Goal: Check status: Check status

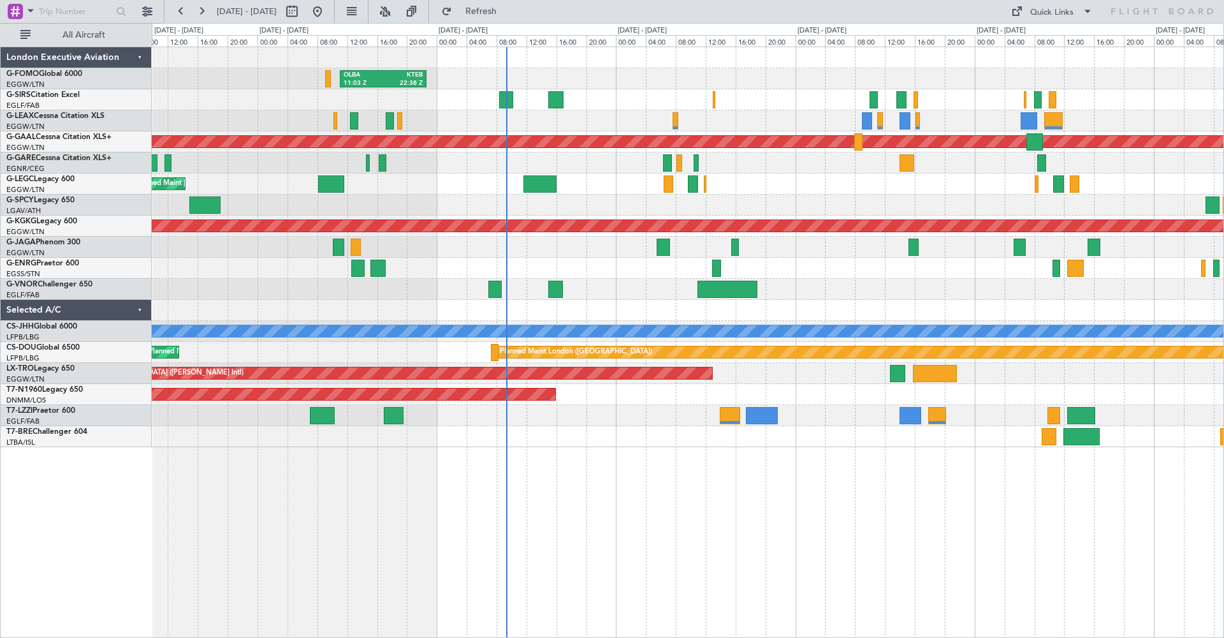
click at [476, 206] on div "OLBA 11:03 Z KTEB 22:38 Z Planned Maint [GEOGRAPHIC_DATA] ([GEOGRAPHIC_DATA]) P…" at bounding box center [688, 247] width 1072 height 400
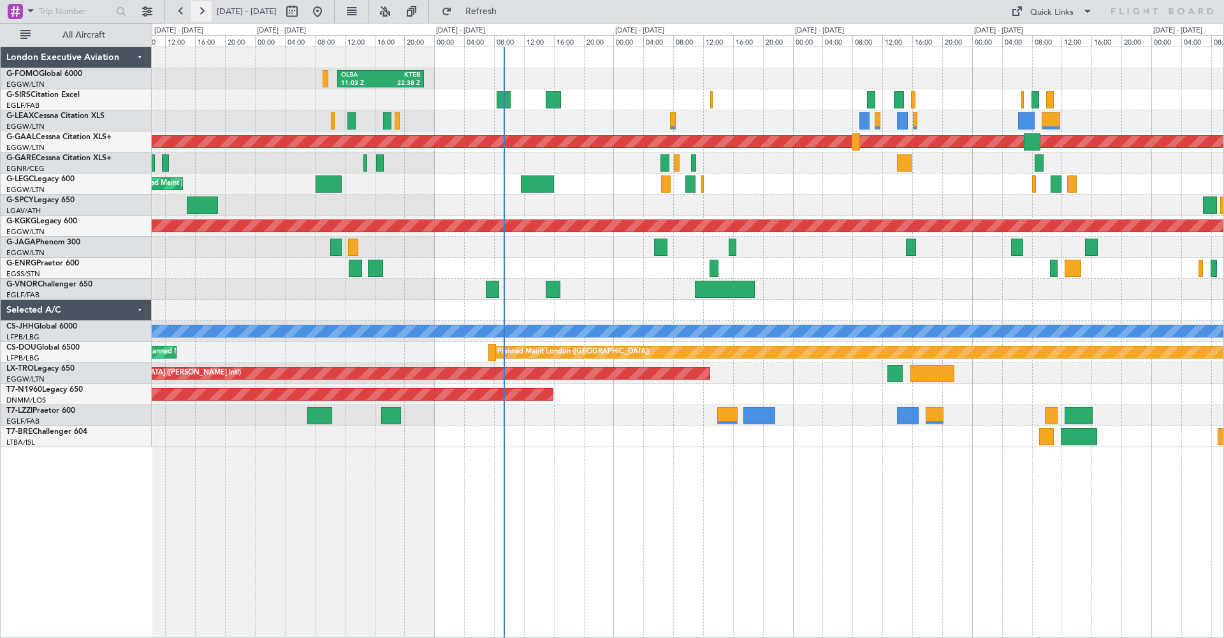
click at [207, 12] on button at bounding box center [201, 11] width 20 height 20
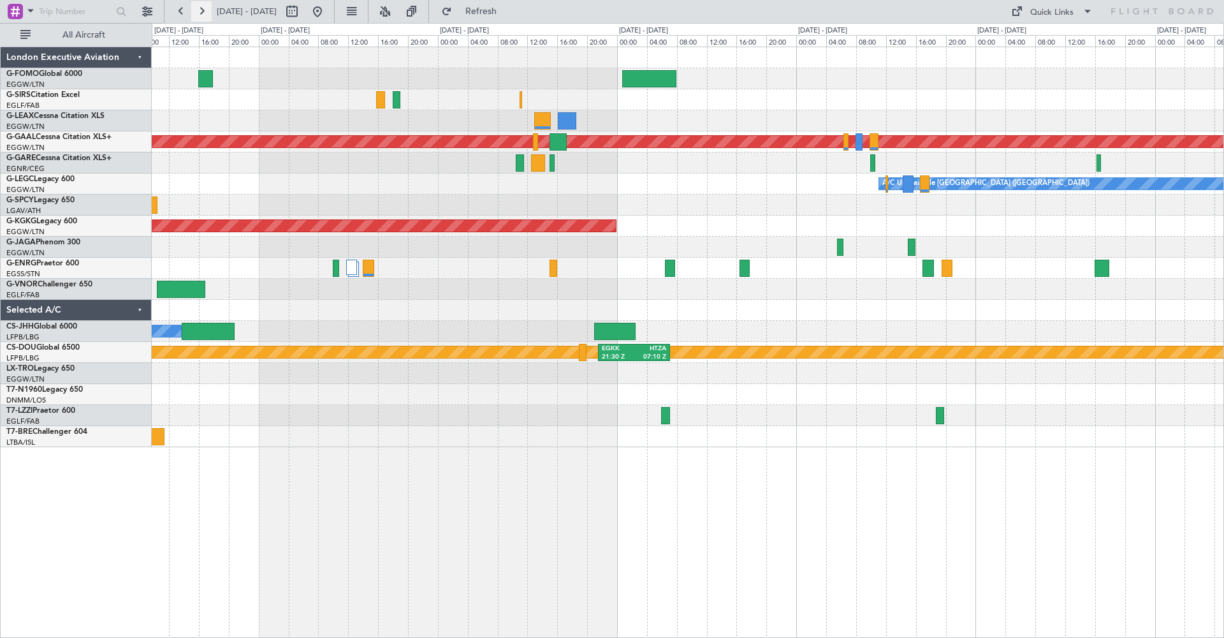
click at [207, 12] on button at bounding box center [201, 11] width 20 height 20
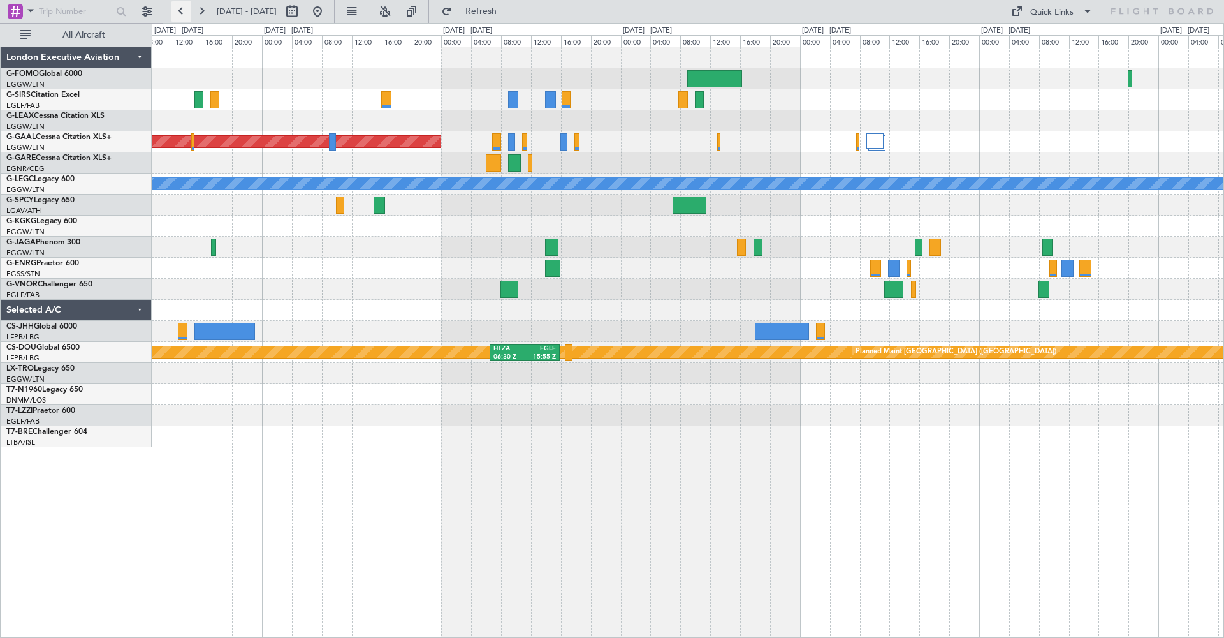
click at [178, 10] on button at bounding box center [181, 11] width 20 height 20
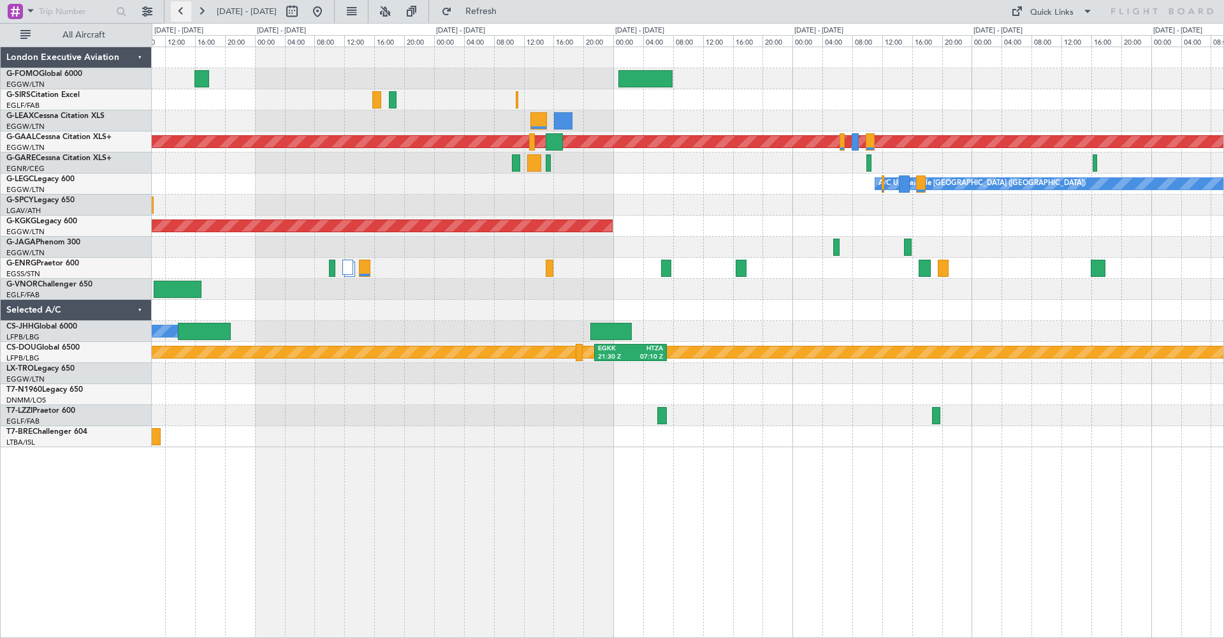
click at [178, 10] on button at bounding box center [181, 11] width 20 height 20
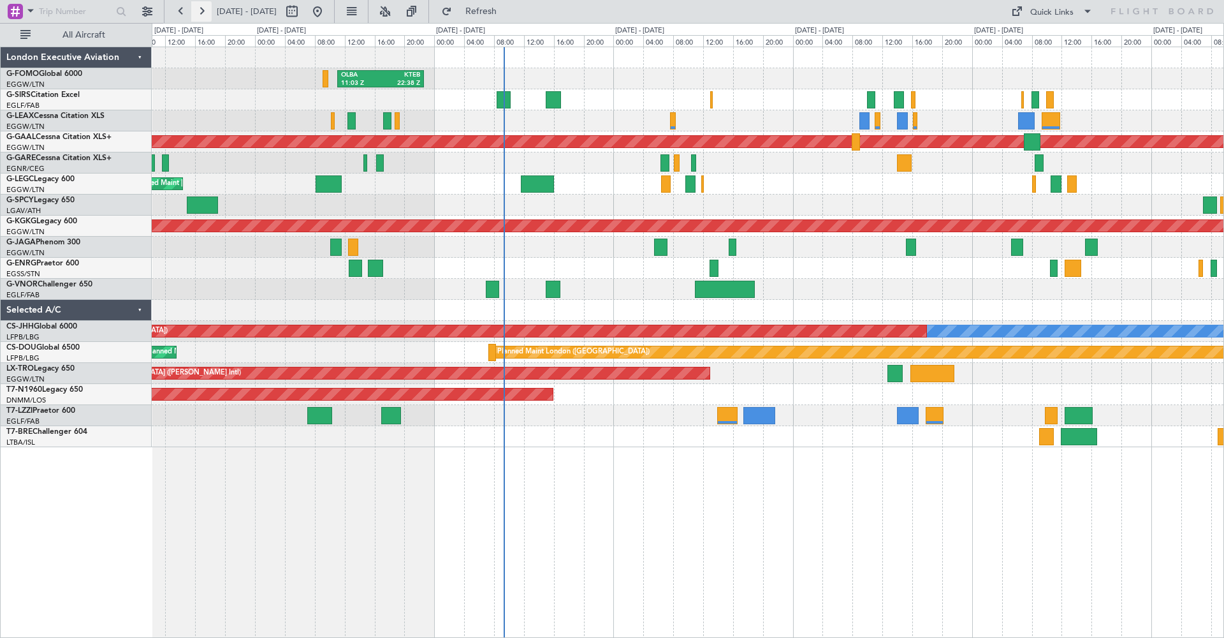
click at [204, 8] on button at bounding box center [201, 11] width 20 height 20
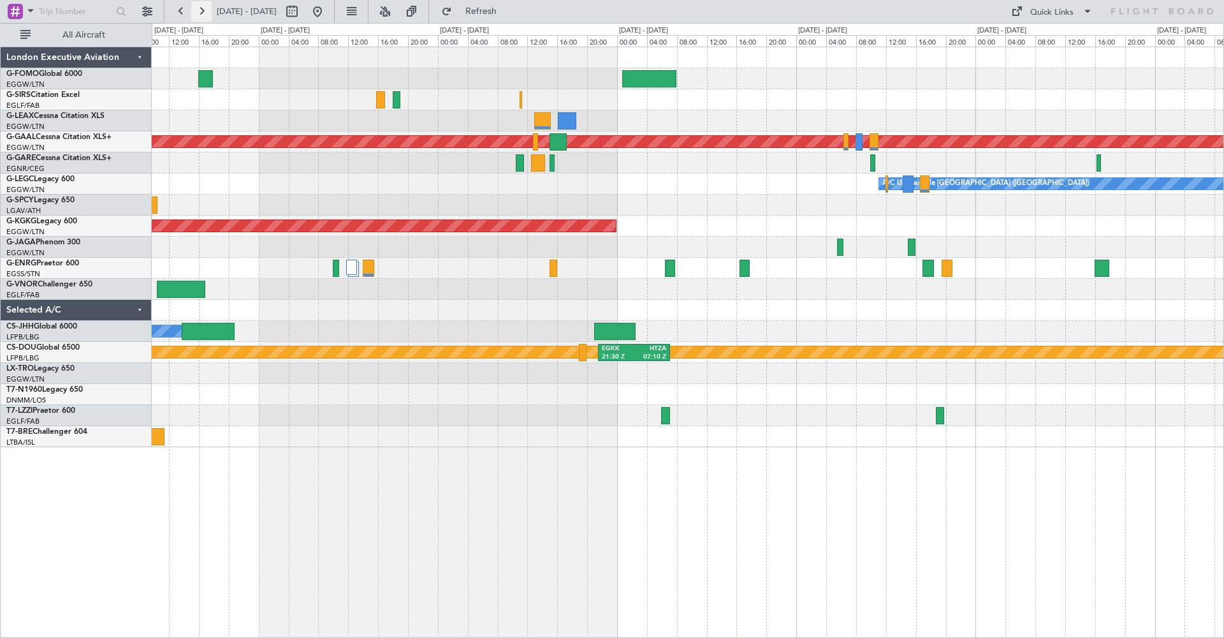
click at [204, 8] on button at bounding box center [201, 11] width 20 height 20
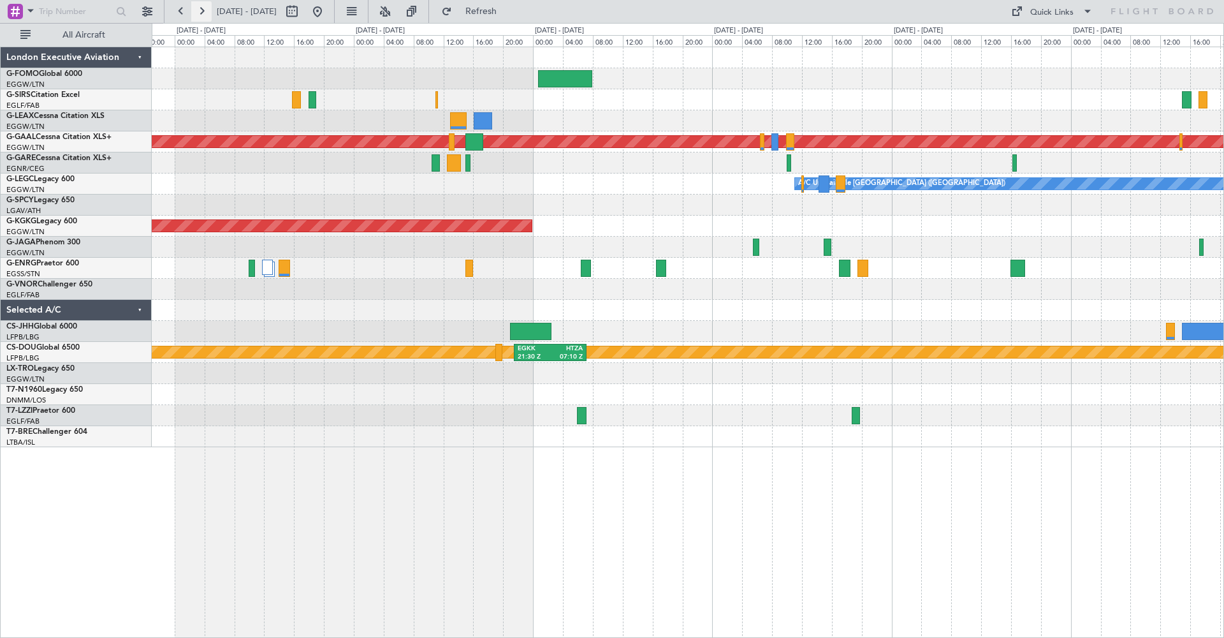
click at [204, 8] on button at bounding box center [201, 11] width 20 height 20
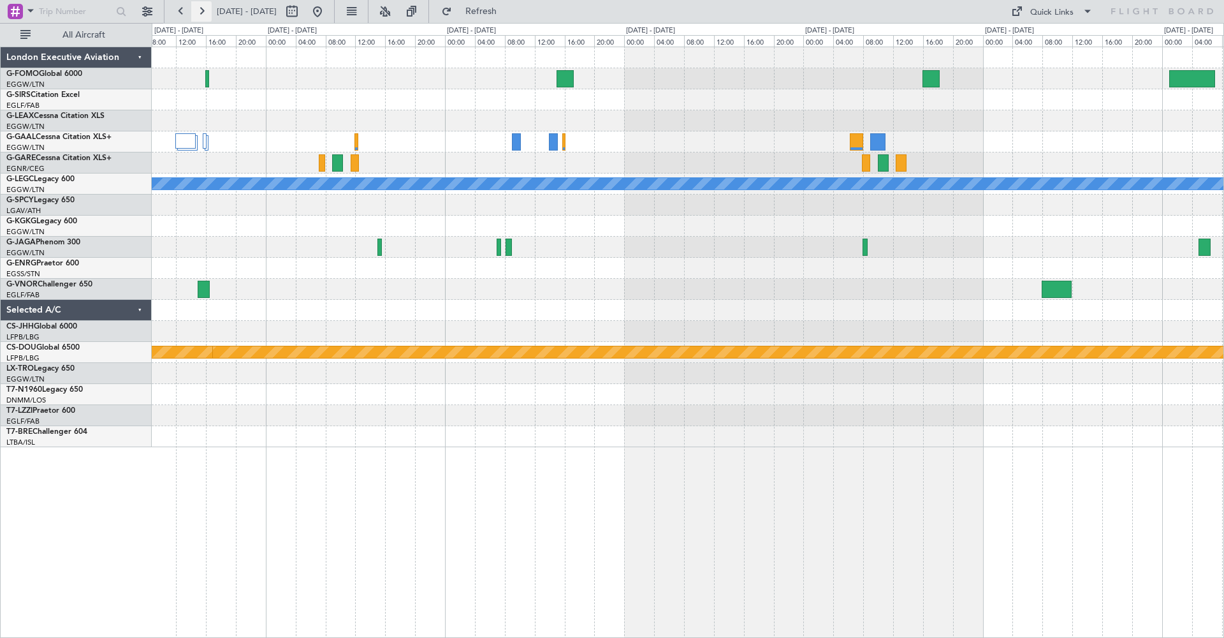
click at [204, 8] on button at bounding box center [201, 11] width 20 height 20
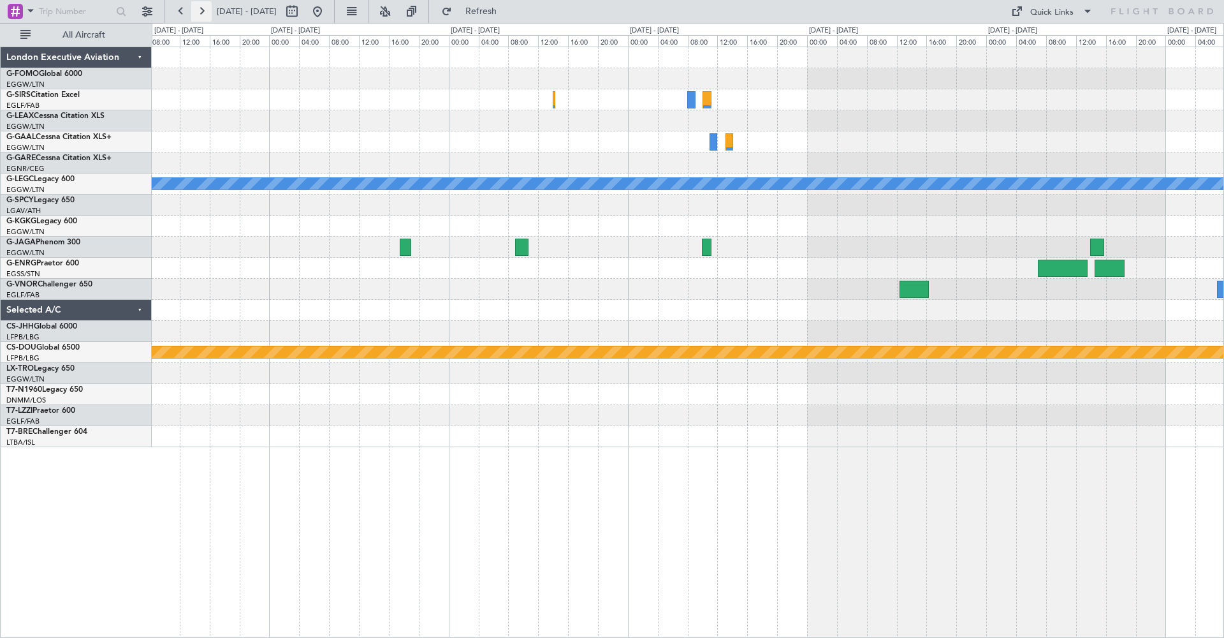
click at [204, 8] on button at bounding box center [201, 11] width 20 height 20
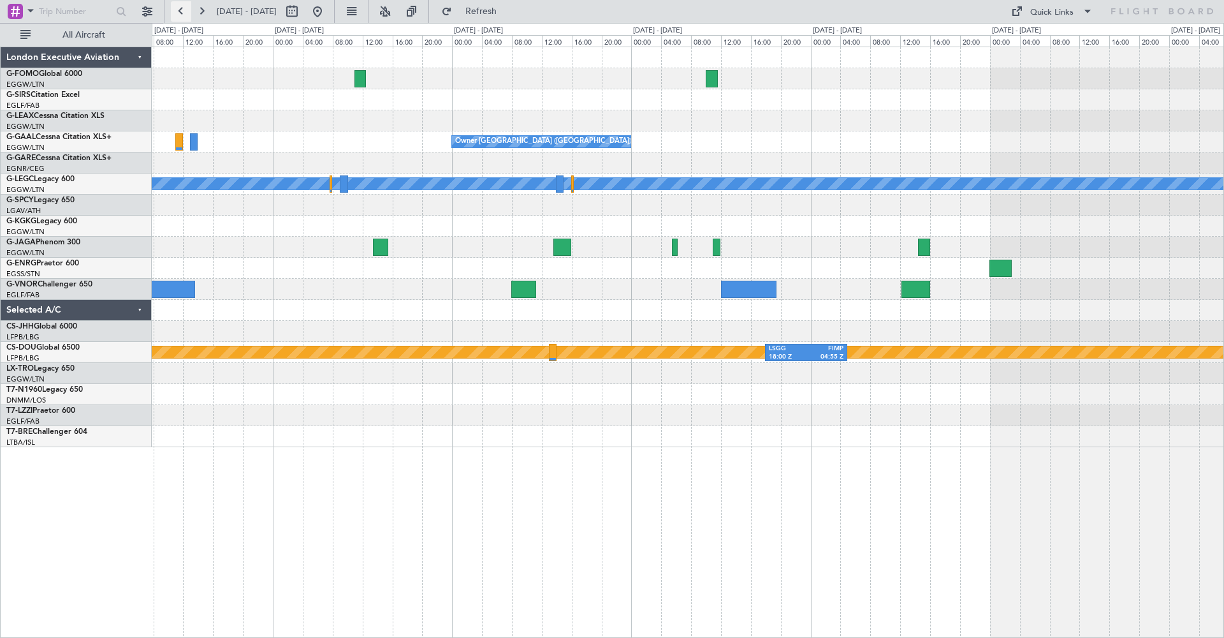
click at [183, 13] on button at bounding box center [181, 11] width 20 height 20
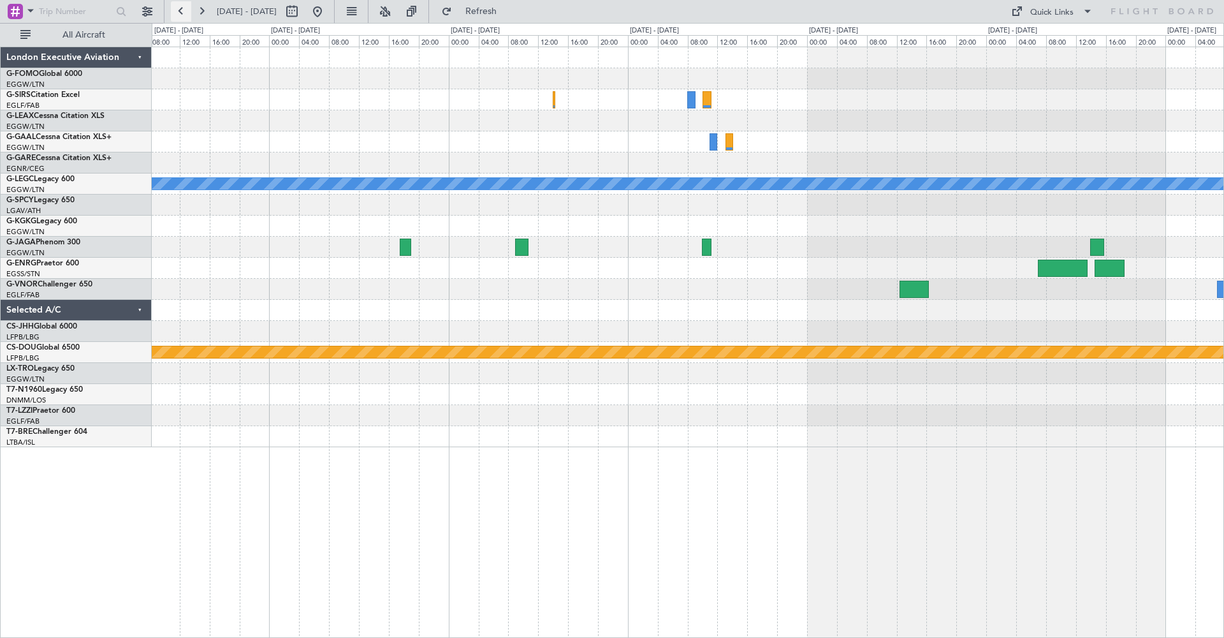
click at [183, 13] on button at bounding box center [181, 11] width 20 height 20
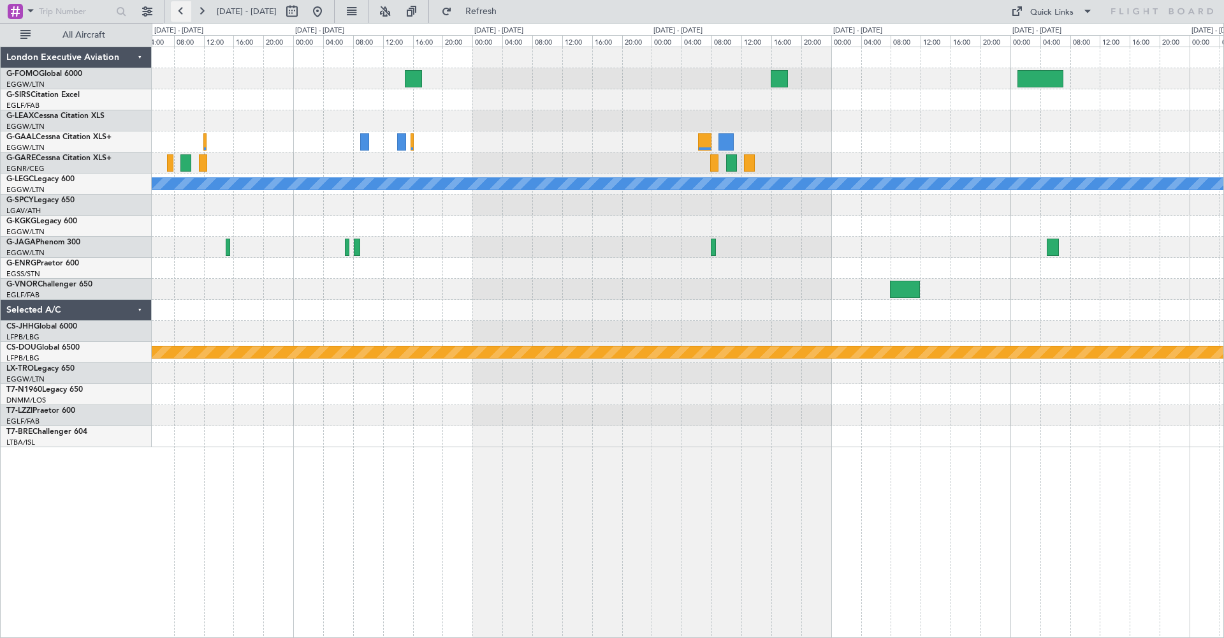
click at [183, 13] on button at bounding box center [181, 11] width 20 height 20
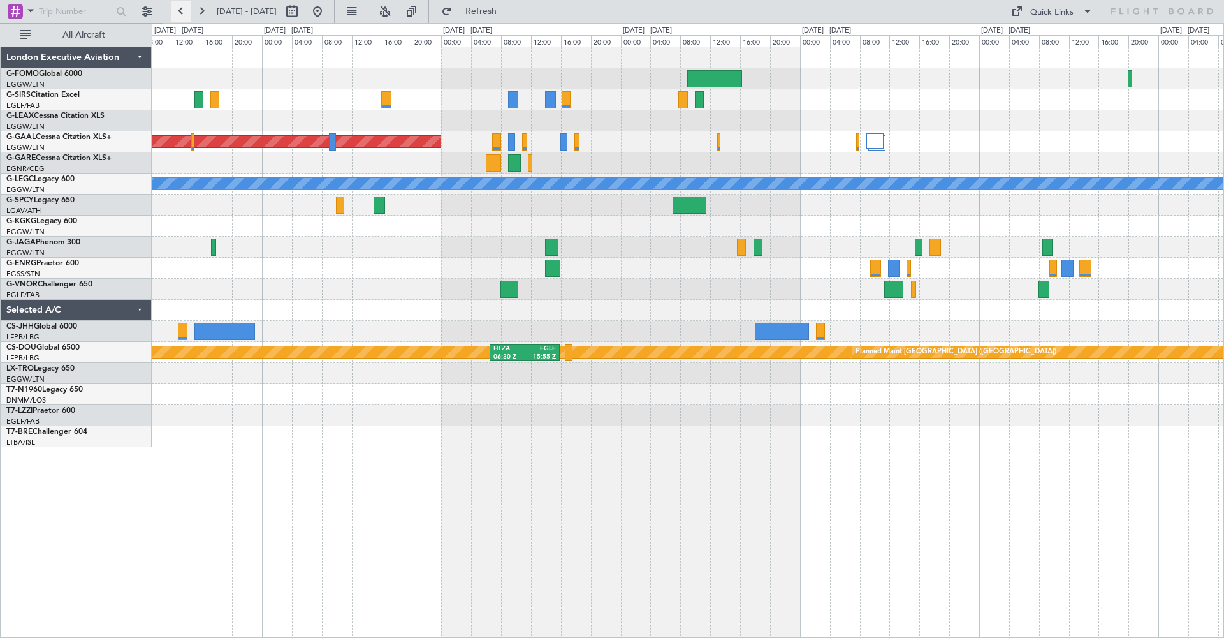
click at [183, 13] on button at bounding box center [181, 11] width 20 height 20
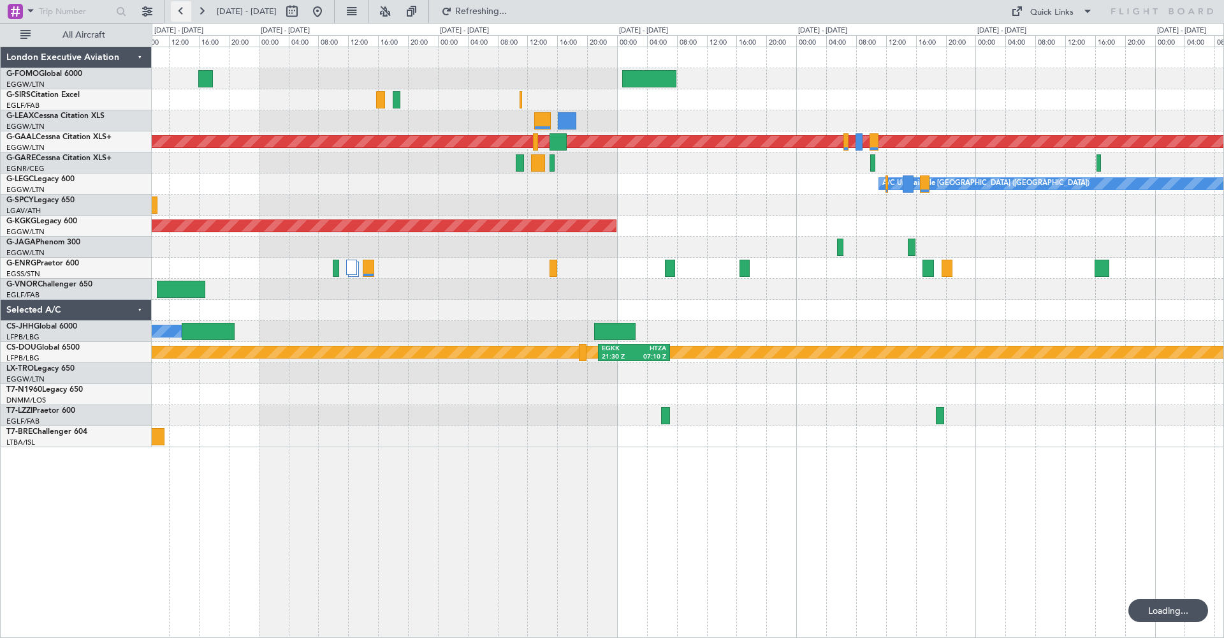
click at [183, 13] on button at bounding box center [181, 11] width 20 height 20
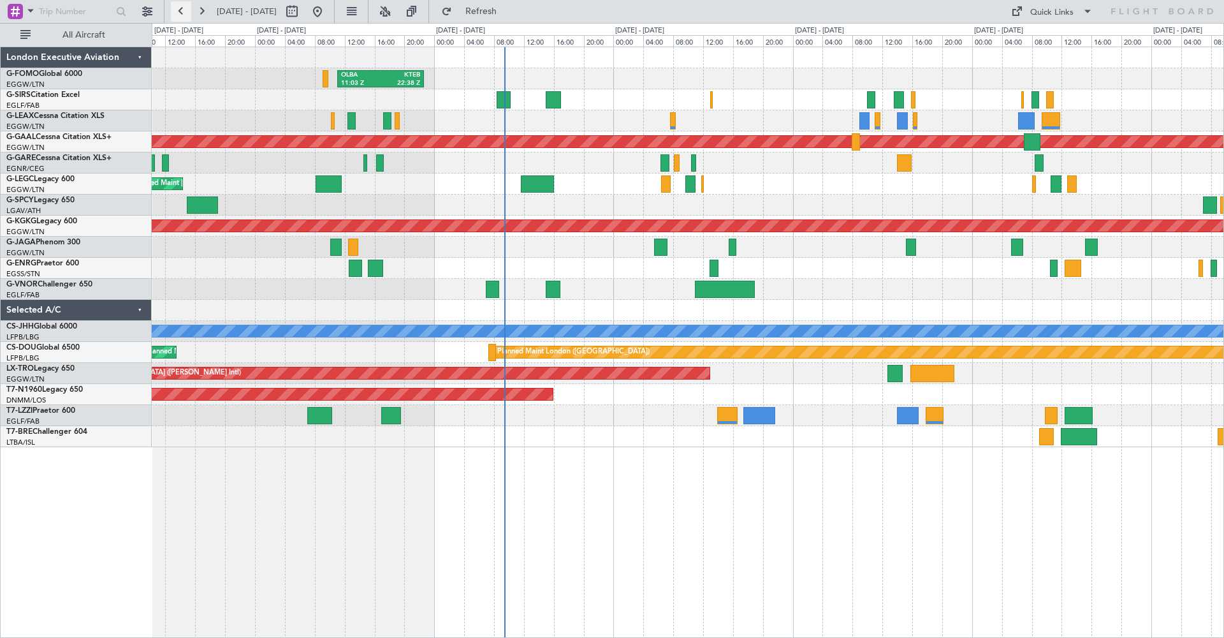
click at [178, 8] on button at bounding box center [181, 11] width 20 height 20
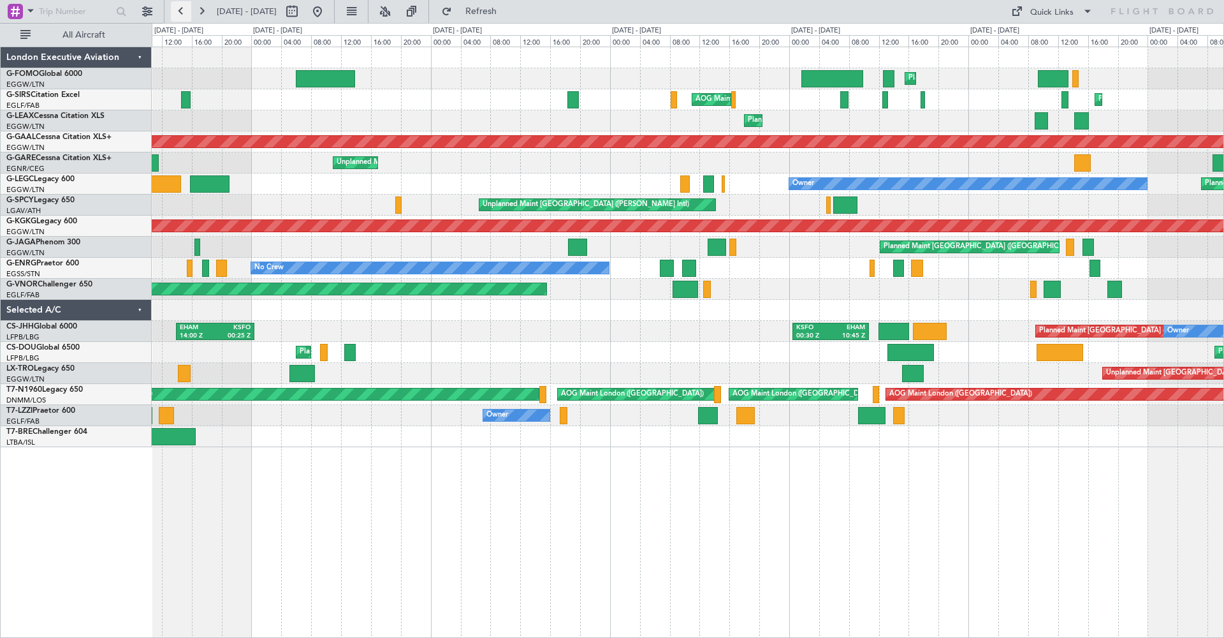
click at [189, 10] on button at bounding box center [181, 11] width 20 height 20
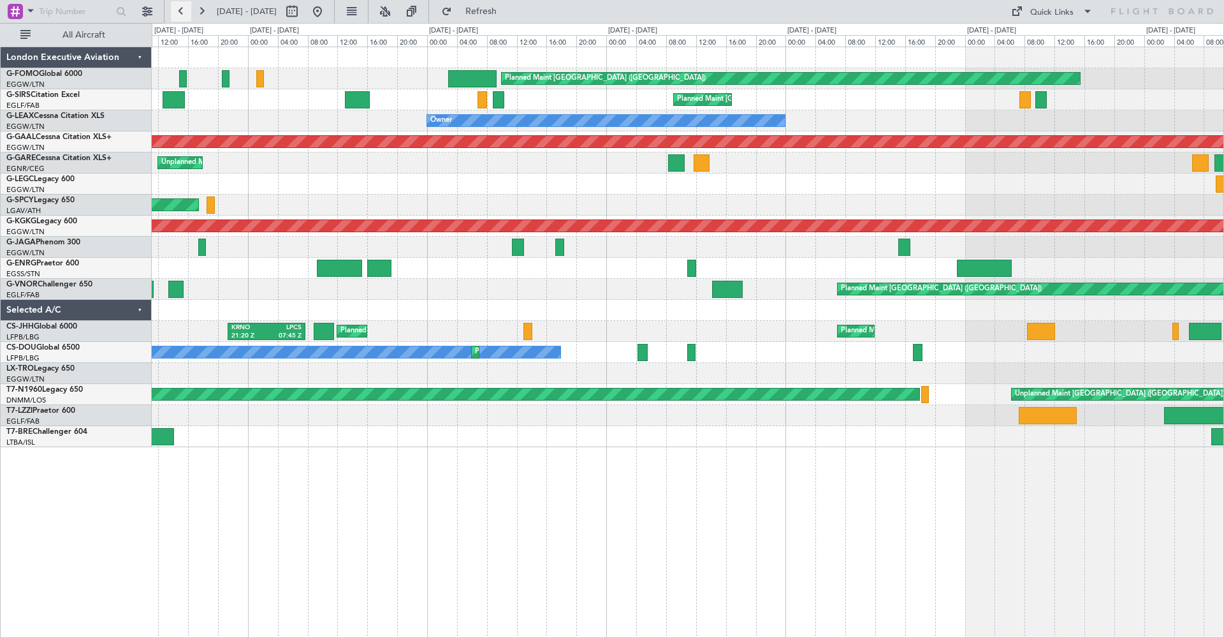
click at [181, 16] on button at bounding box center [181, 11] width 20 height 20
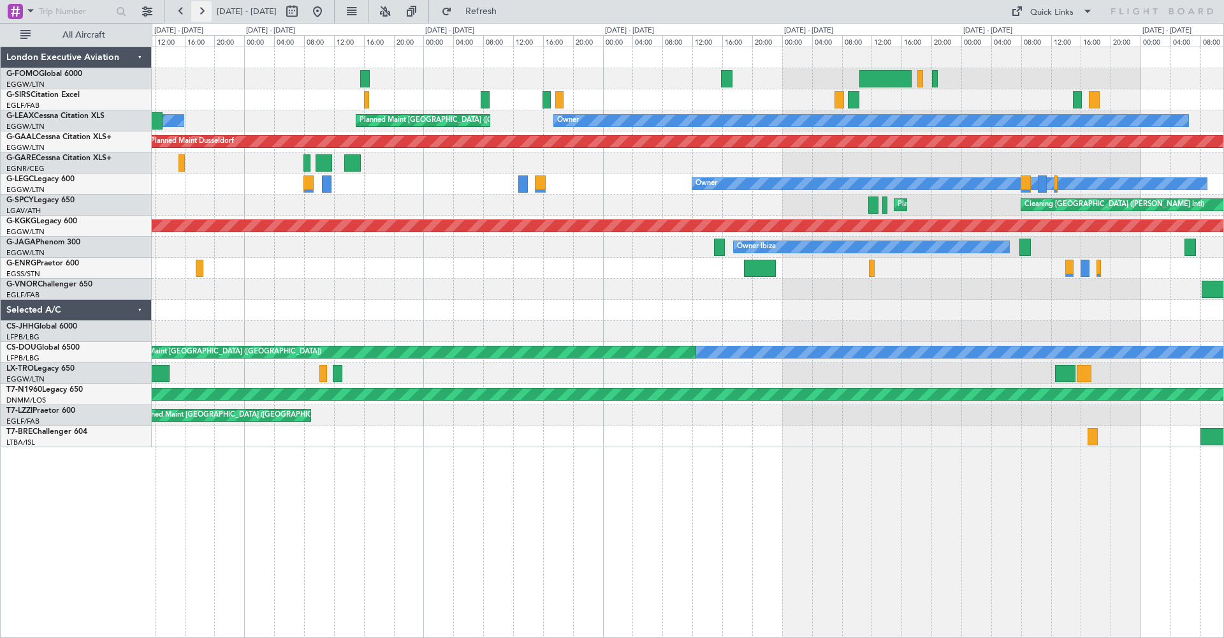
click at [203, 8] on button at bounding box center [201, 11] width 20 height 20
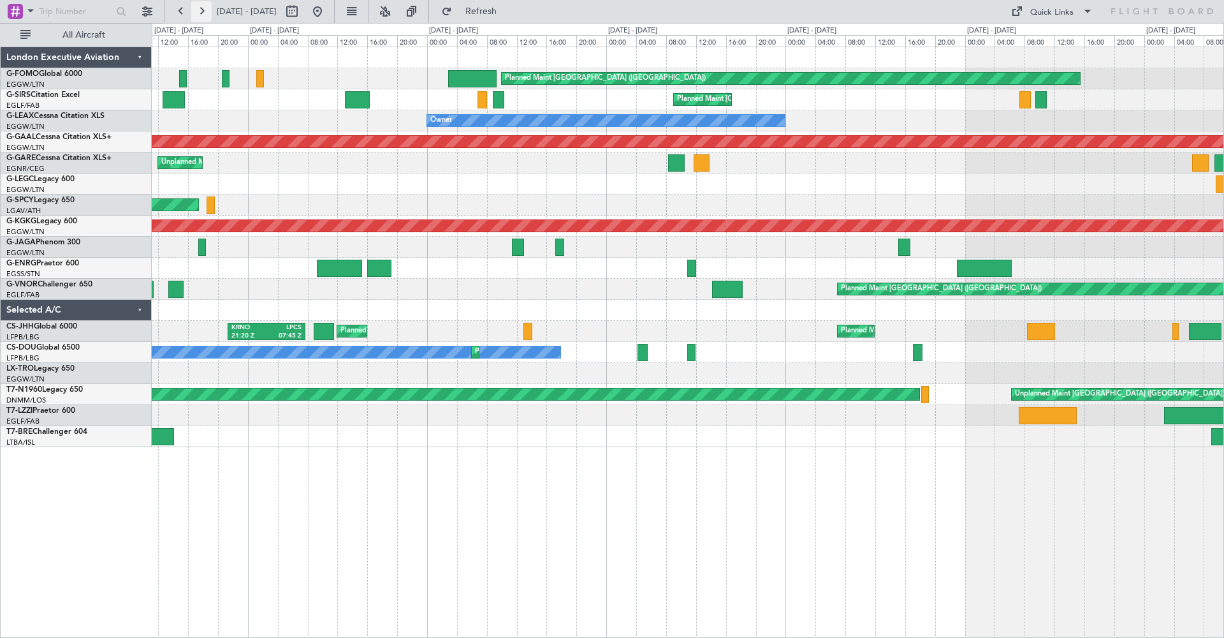
click at [203, 15] on button at bounding box center [201, 11] width 20 height 20
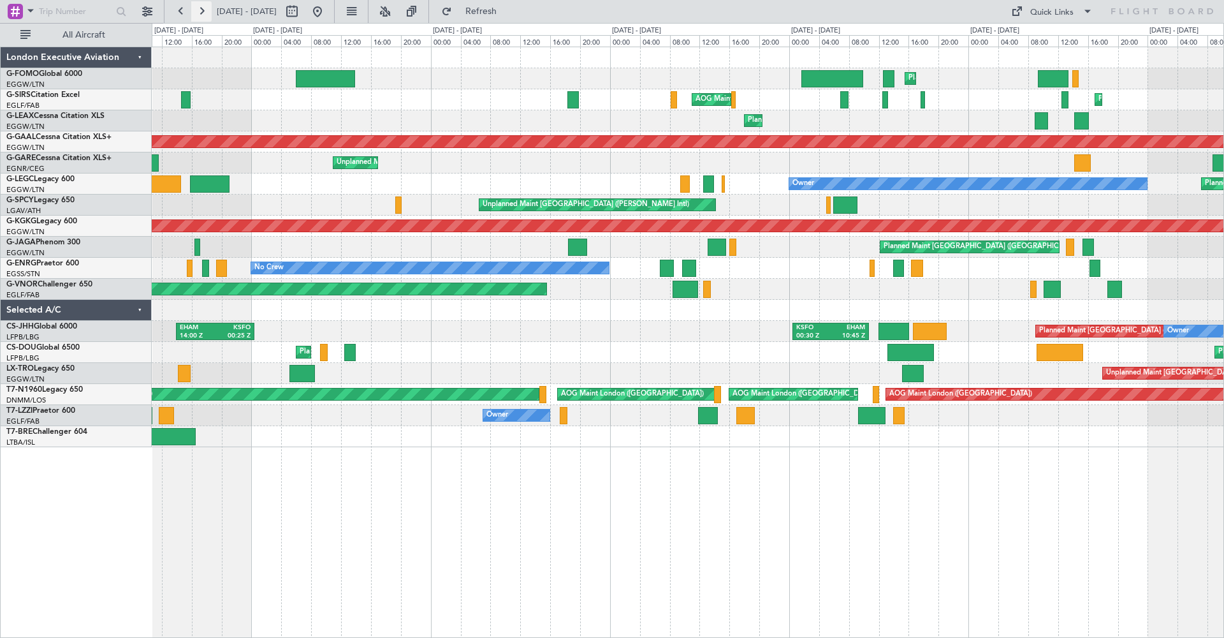
click at [200, 13] on button at bounding box center [201, 11] width 20 height 20
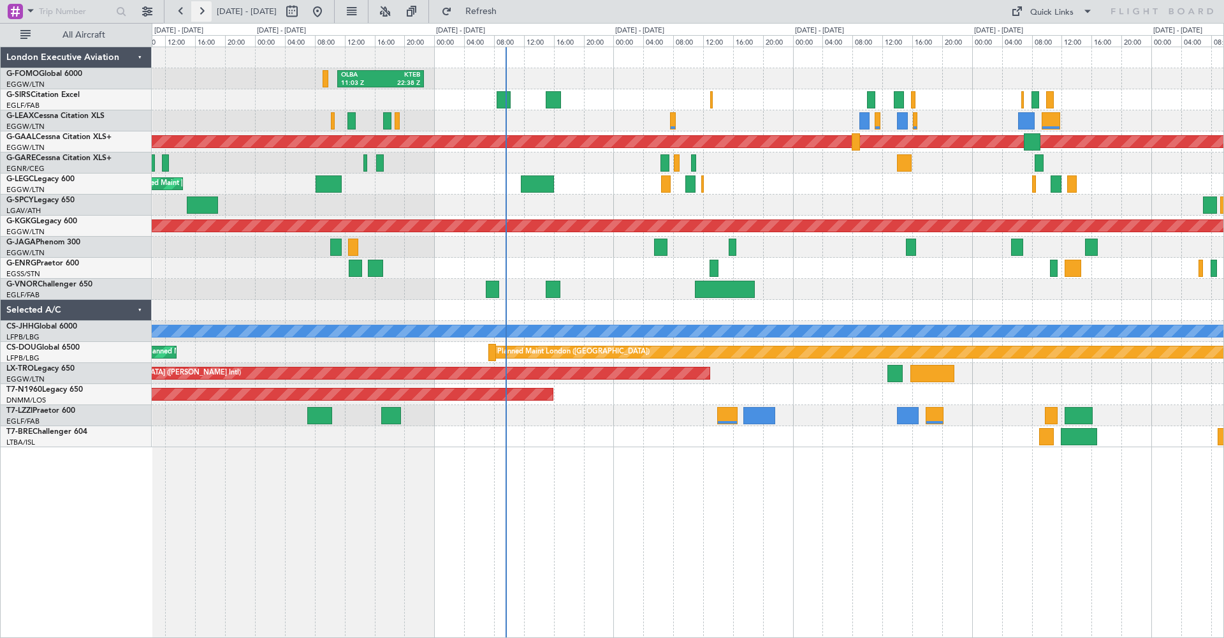
click at [205, 6] on button at bounding box center [201, 11] width 20 height 20
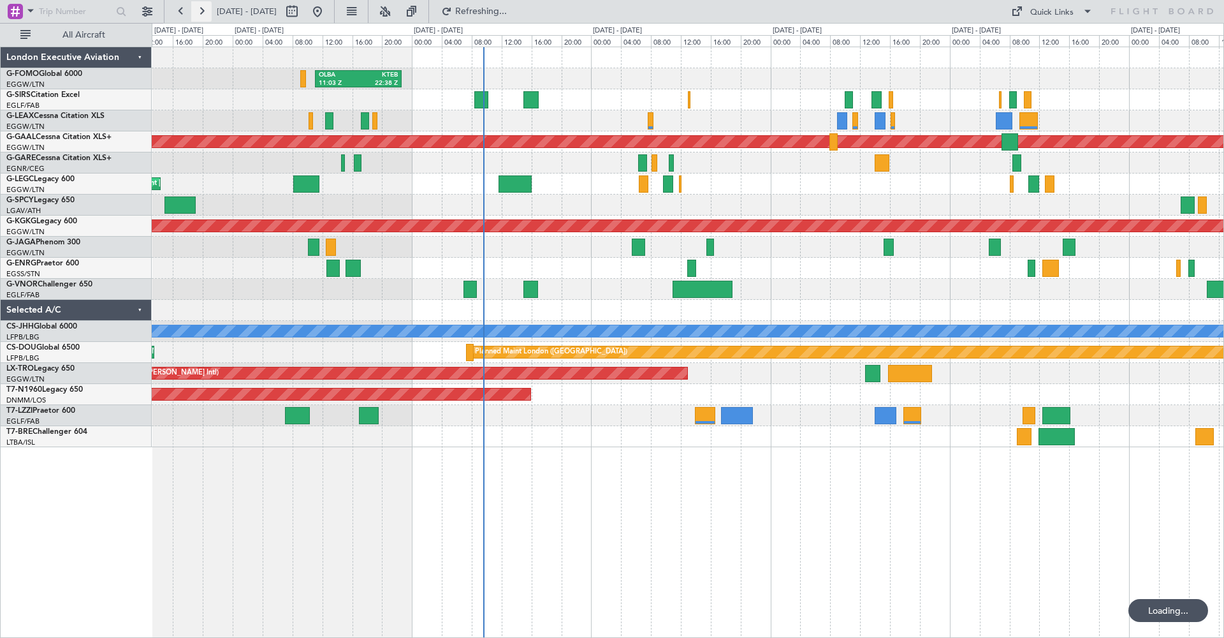
click at [205, 6] on button at bounding box center [201, 11] width 20 height 20
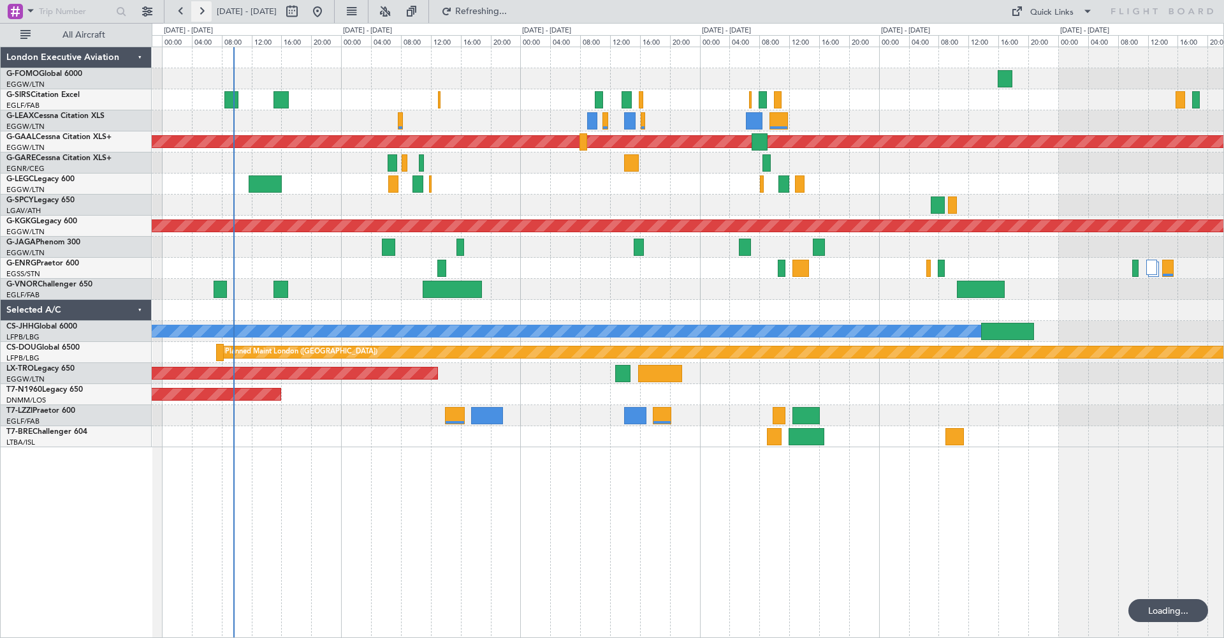
click at [205, 6] on button at bounding box center [201, 11] width 20 height 20
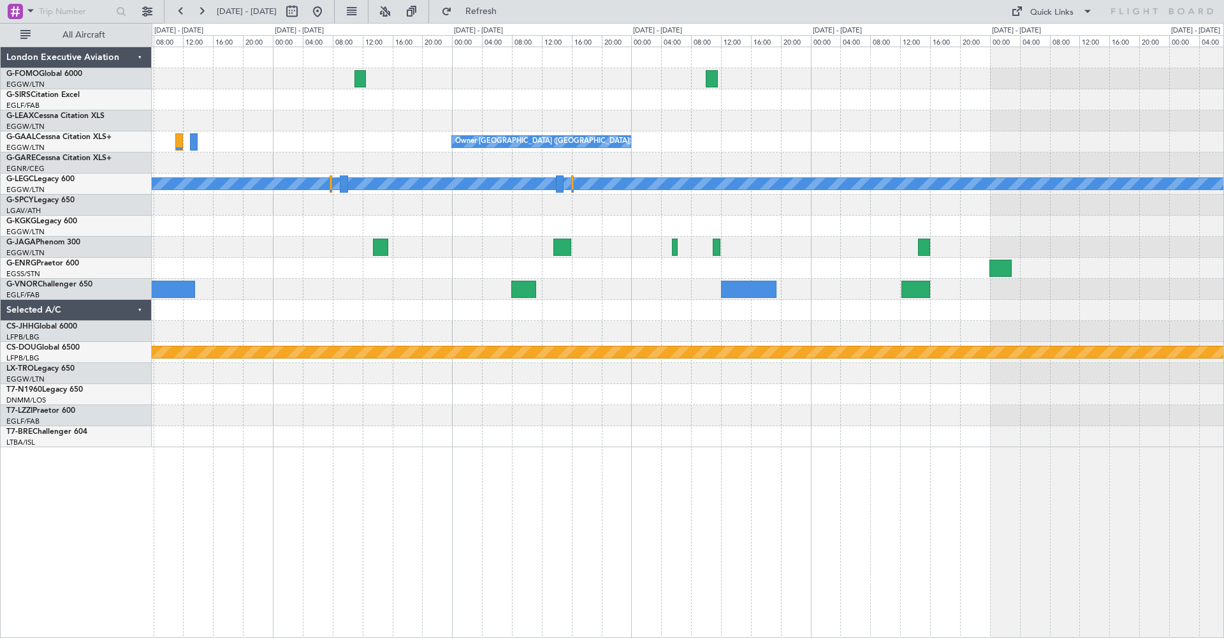
drag, startPoint x: 205, startPoint y: 8, endPoint x: 164, endPoint y: 10, distance: 40.8
click at [164, 10] on fb-range-datepicker "[DATE] - [DATE]" at bounding box center [249, 11] width 171 height 23
click at [177, 11] on button at bounding box center [181, 11] width 20 height 20
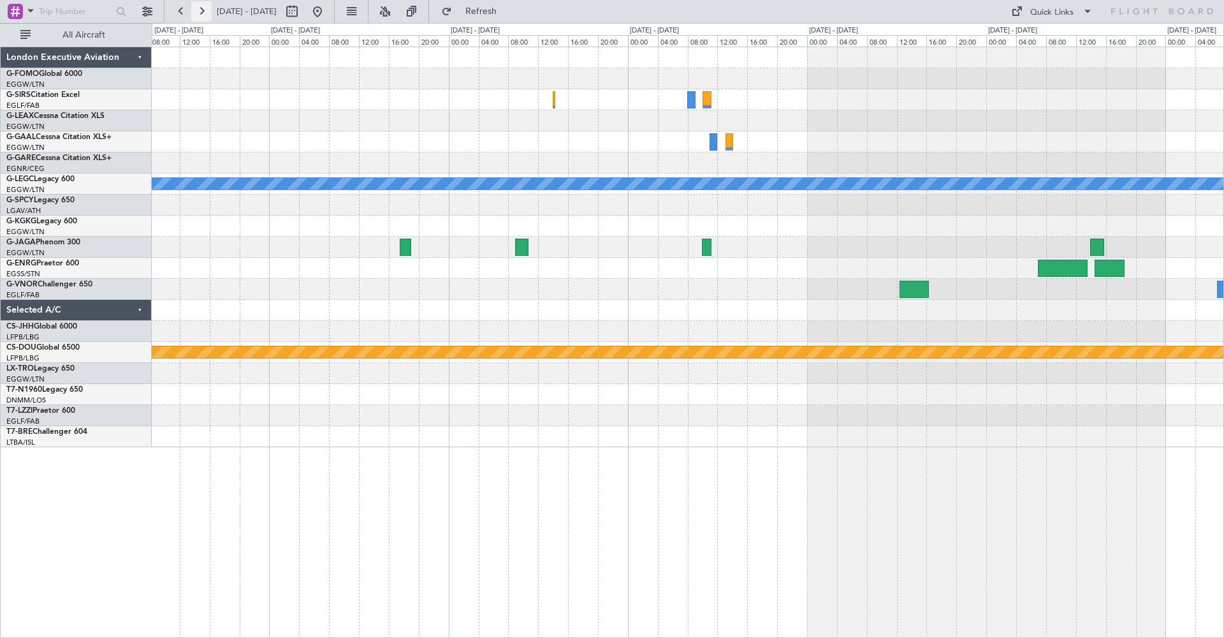
click at [201, 10] on button at bounding box center [201, 11] width 20 height 20
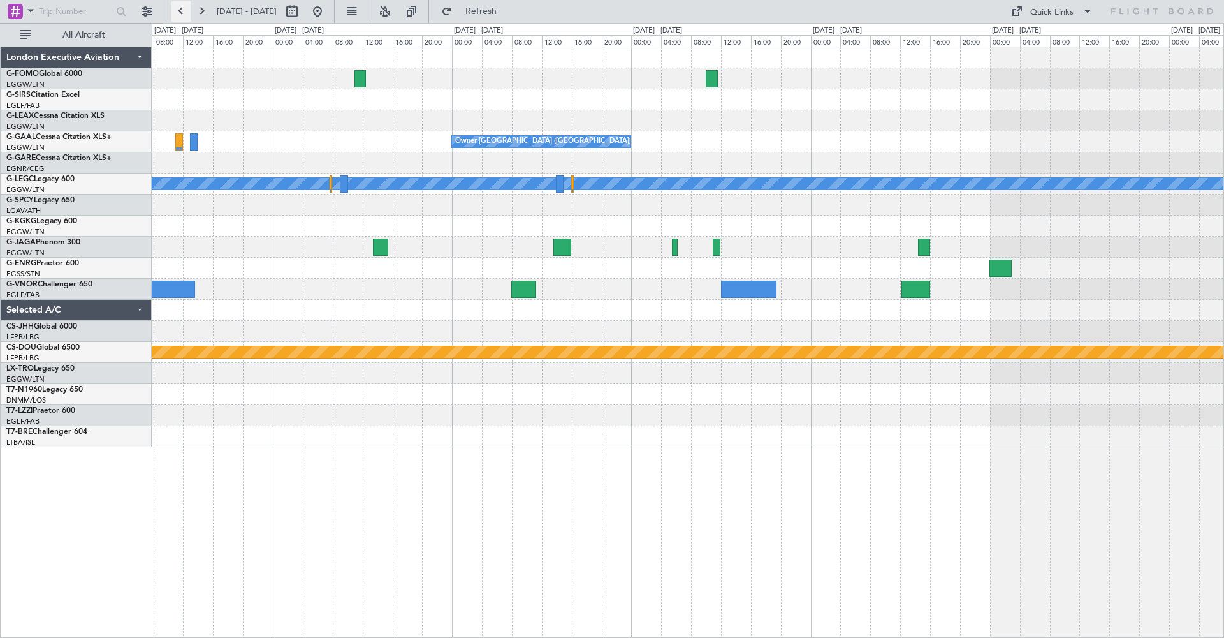
click at [176, 13] on button at bounding box center [181, 11] width 20 height 20
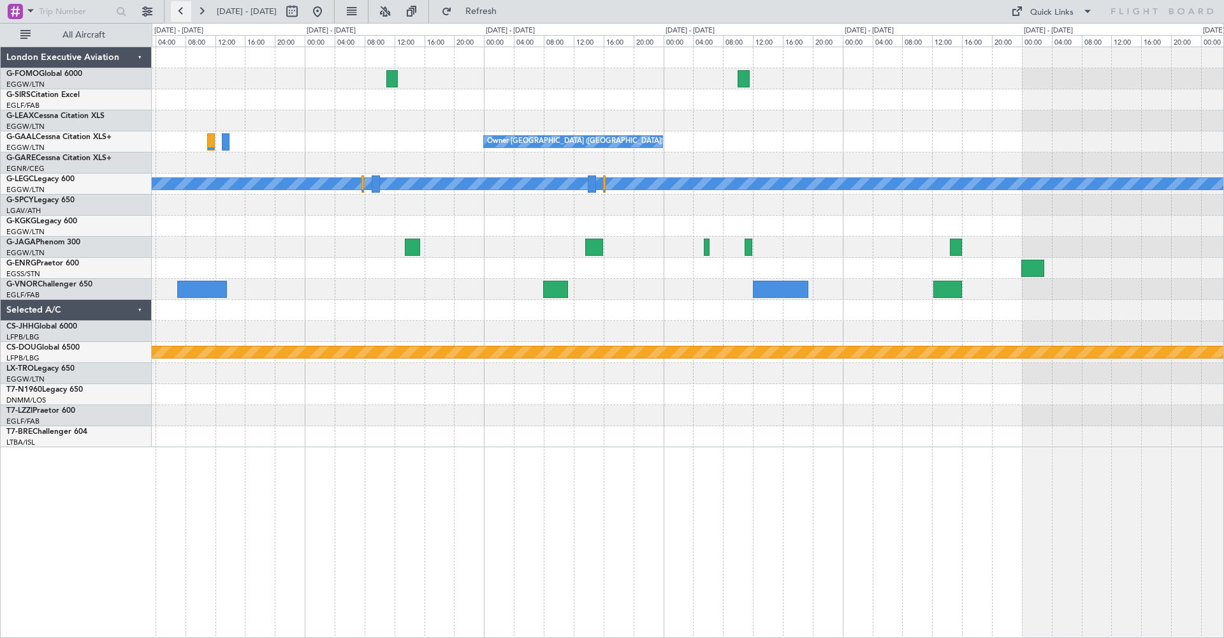
click at [176, 13] on button at bounding box center [181, 11] width 20 height 20
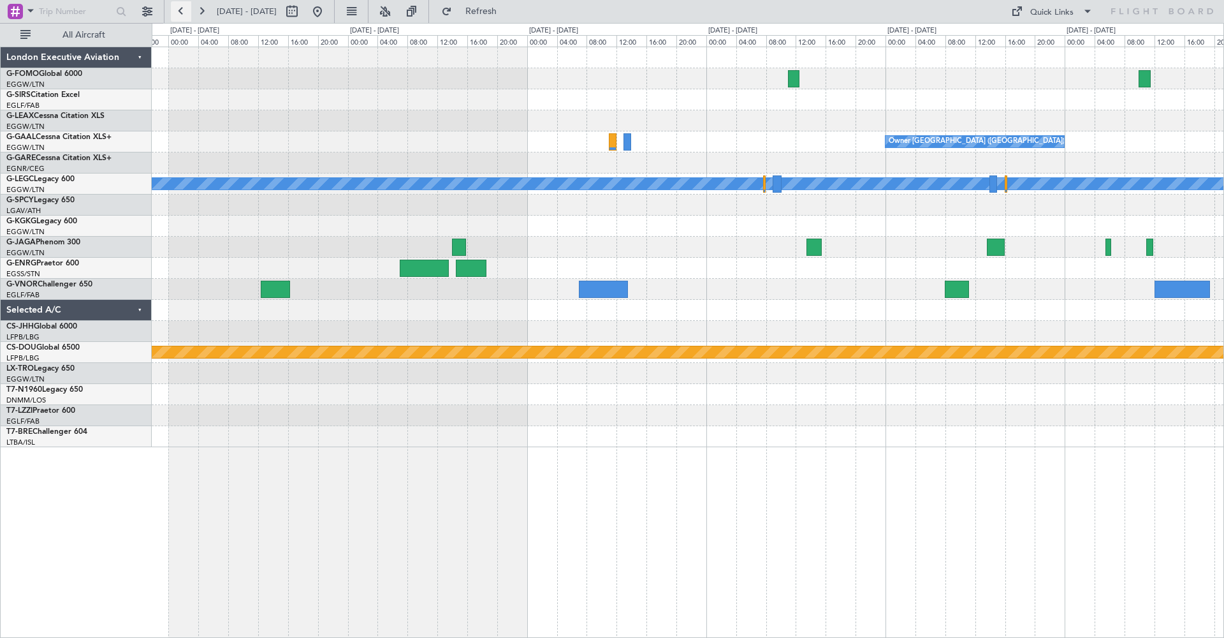
click at [176, 13] on button at bounding box center [181, 11] width 20 height 20
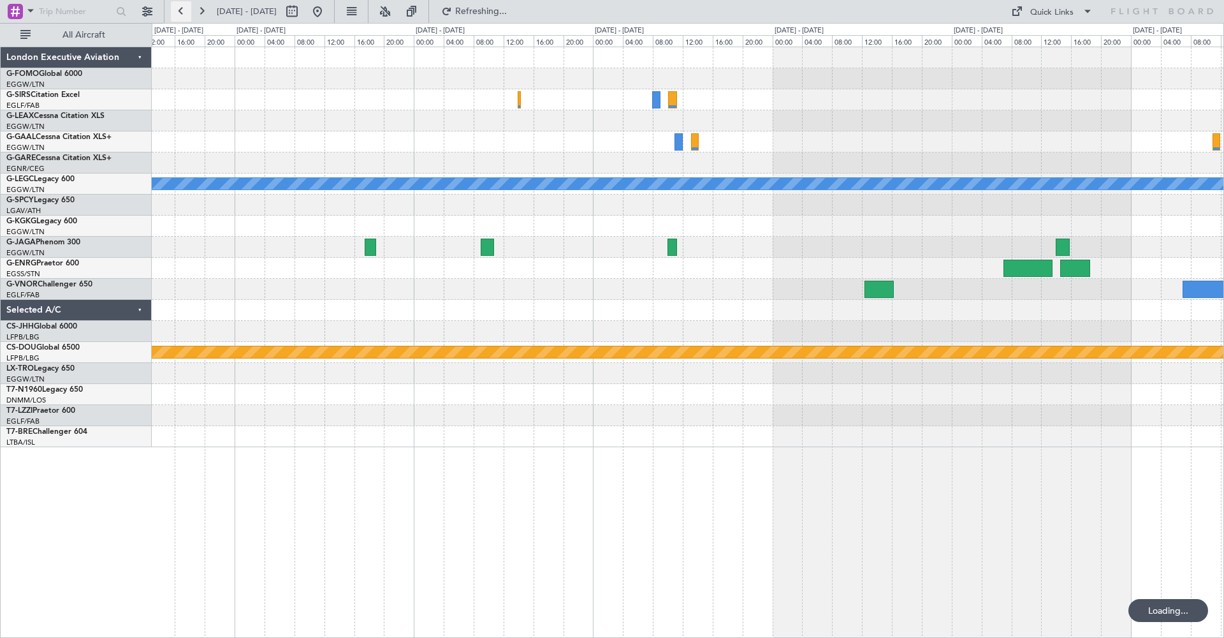
click at [176, 13] on button at bounding box center [181, 11] width 20 height 20
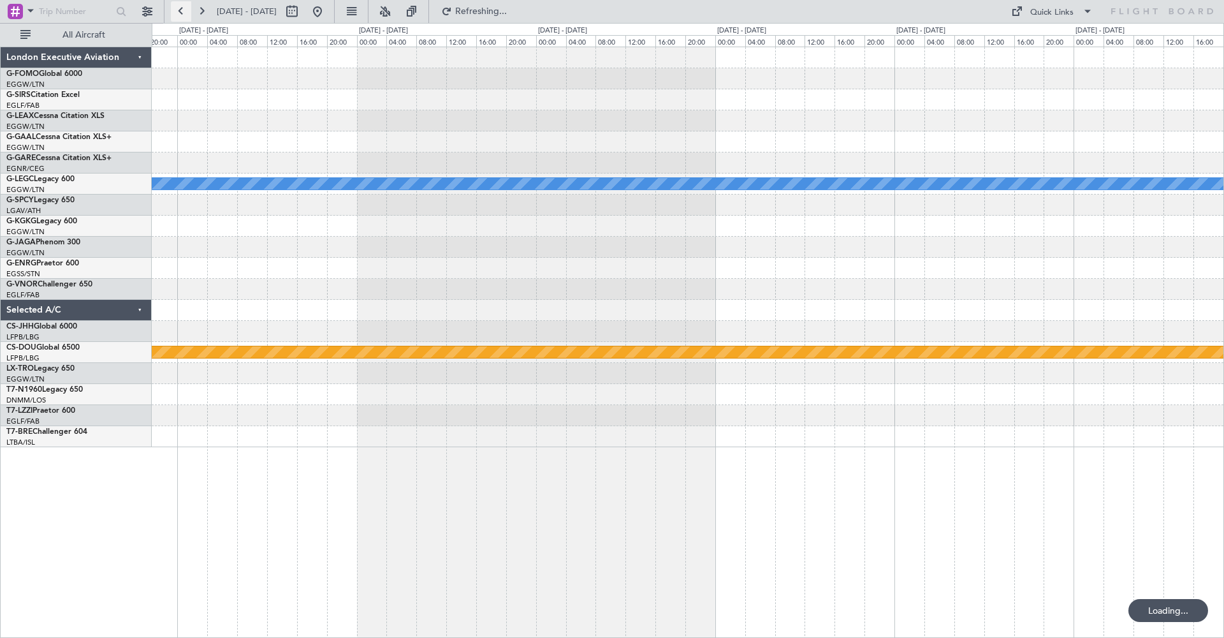
click at [176, 13] on button at bounding box center [181, 11] width 20 height 20
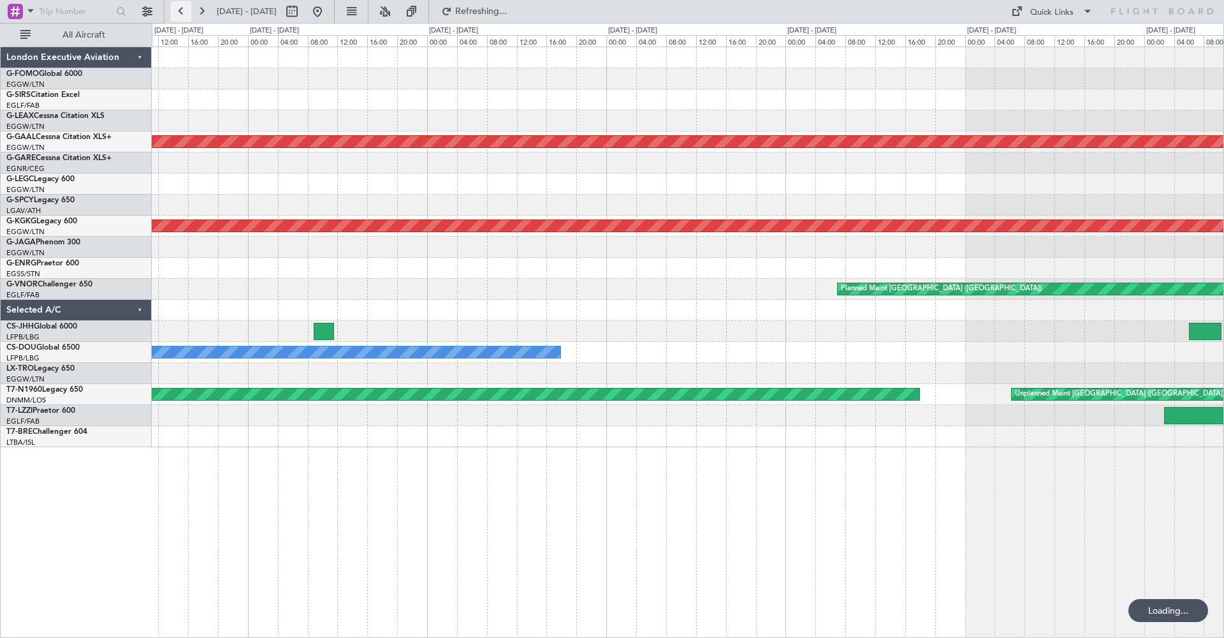
click at [176, 13] on button at bounding box center [181, 11] width 20 height 20
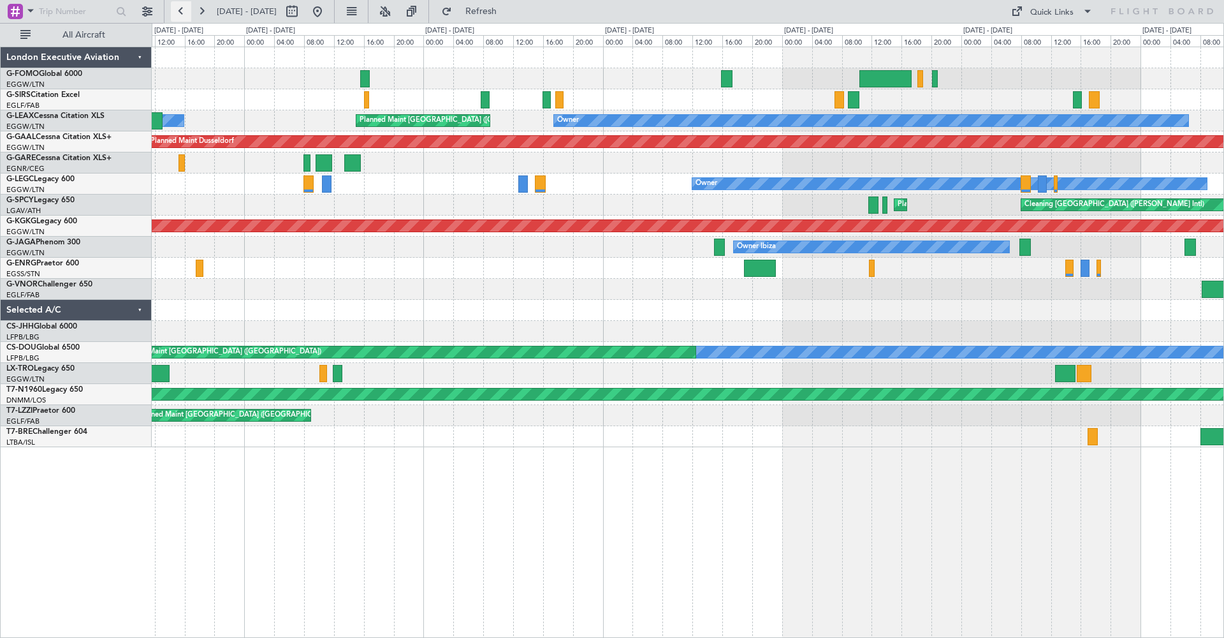
click at [179, 14] on button at bounding box center [181, 11] width 20 height 20
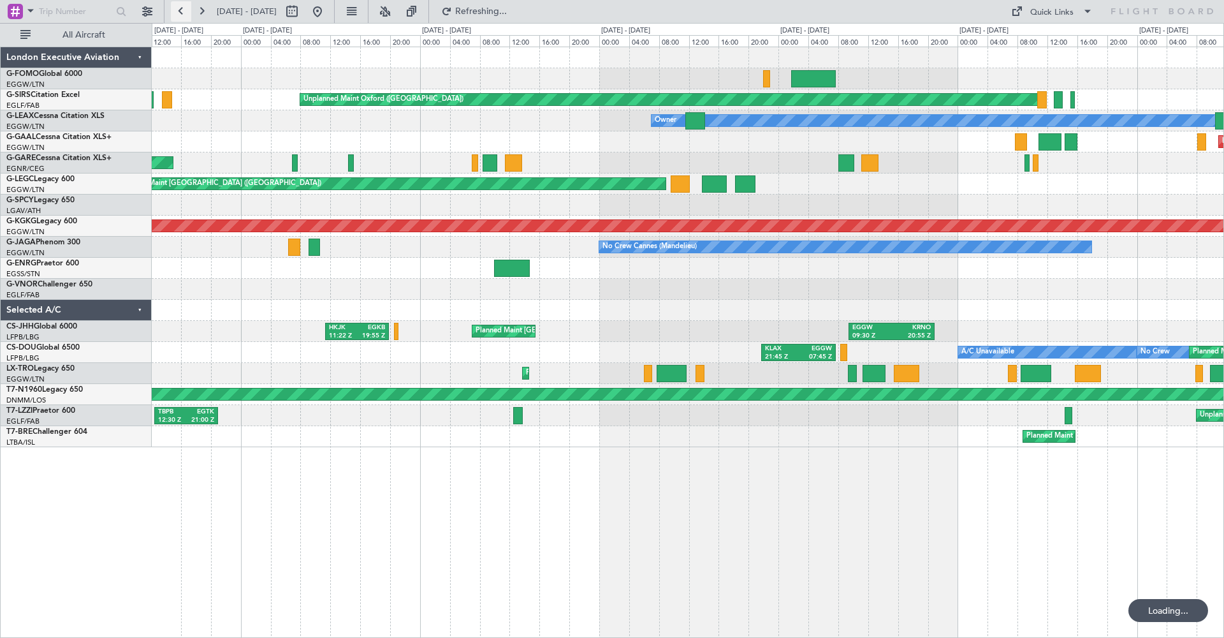
click at [179, 14] on button at bounding box center [181, 11] width 20 height 20
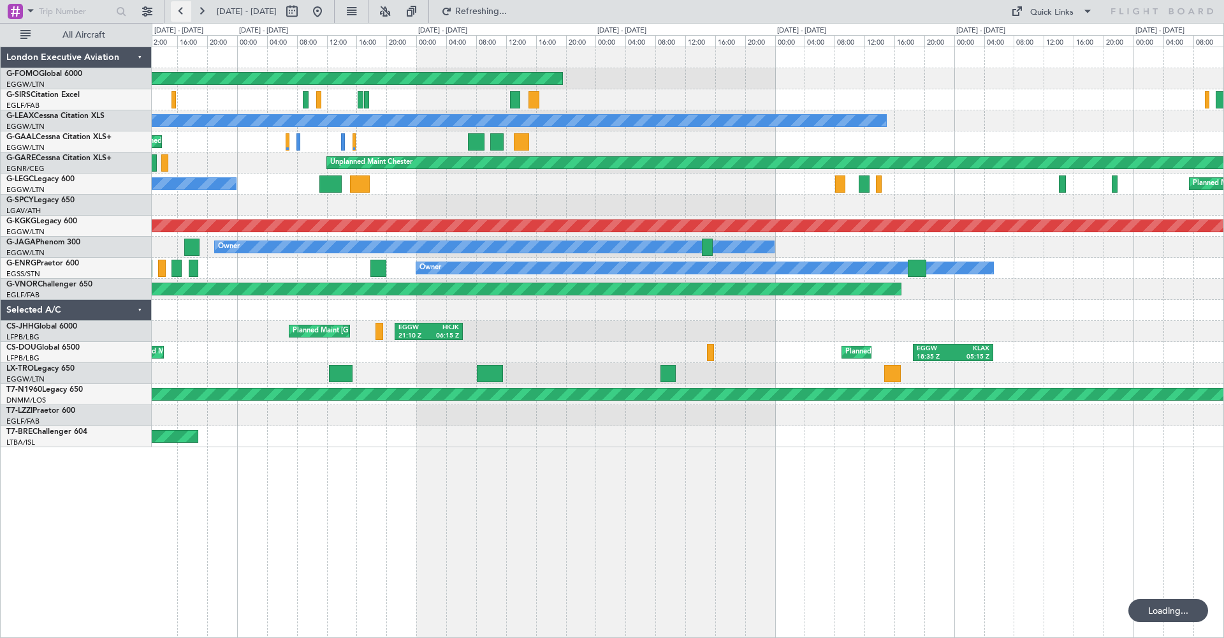
click at [179, 13] on button at bounding box center [181, 11] width 20 height 20
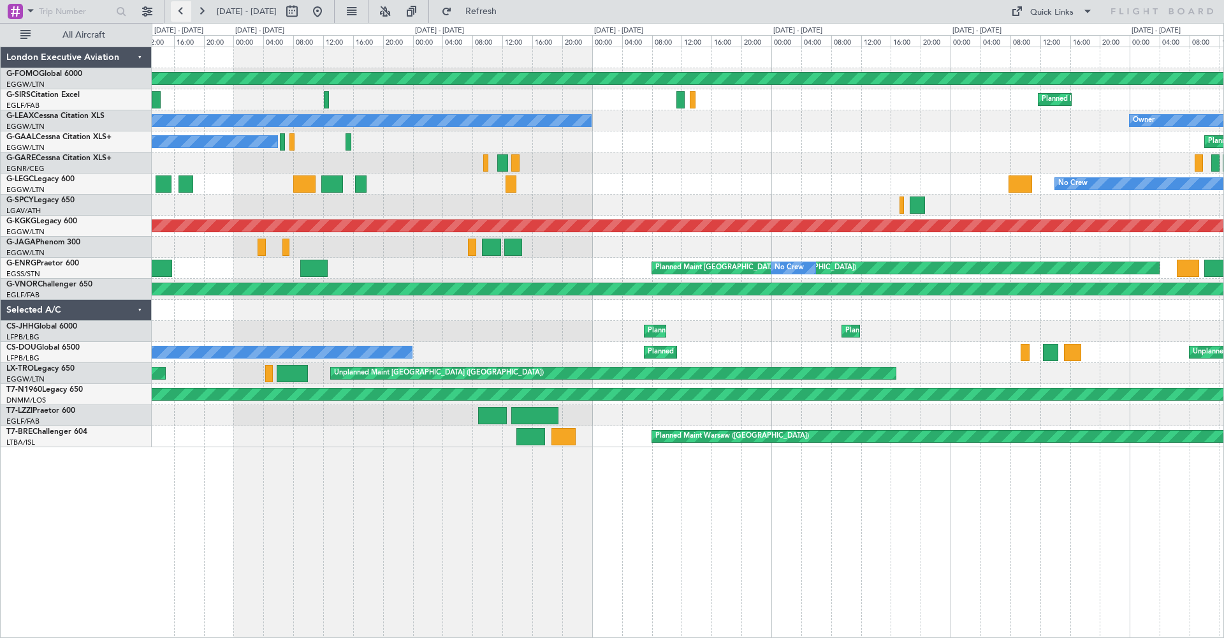
click at [179, 13] on button at bounding box center [181, 11] width 20 height 20
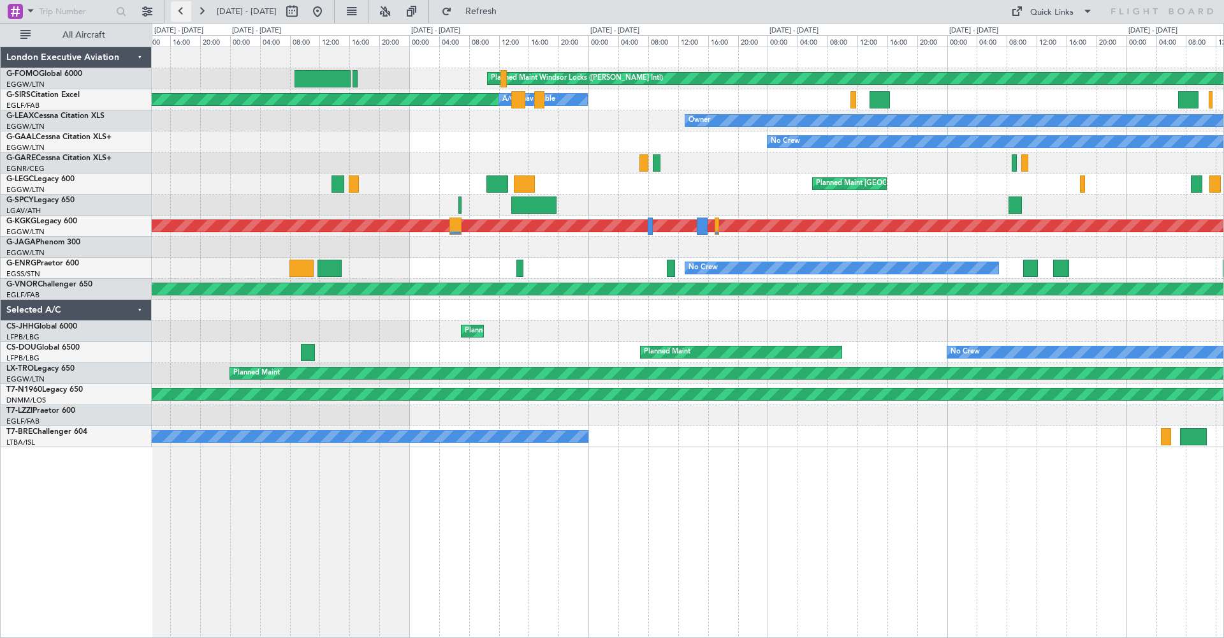
click at [179, 13] on button at bounding box center [181, 11] width 20 height 20
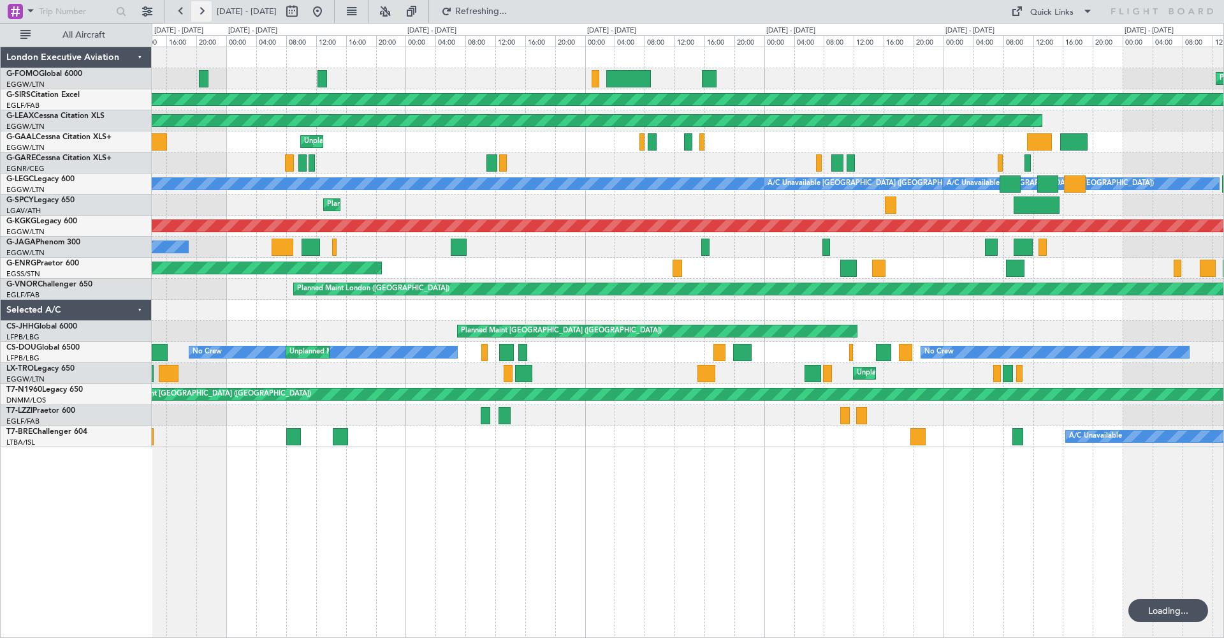
click at [200, 10] on button at bounding box center [201, 11] width 20 height 20
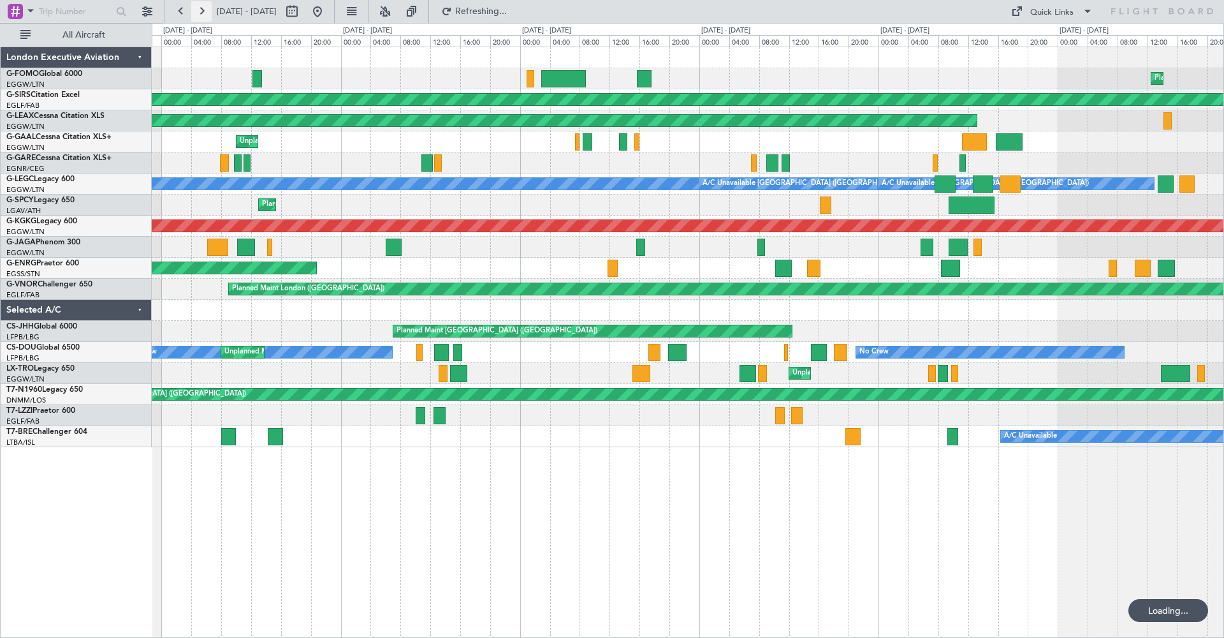
click at [200, 10] on button at bounding box center [201, 11] width 20 height 20
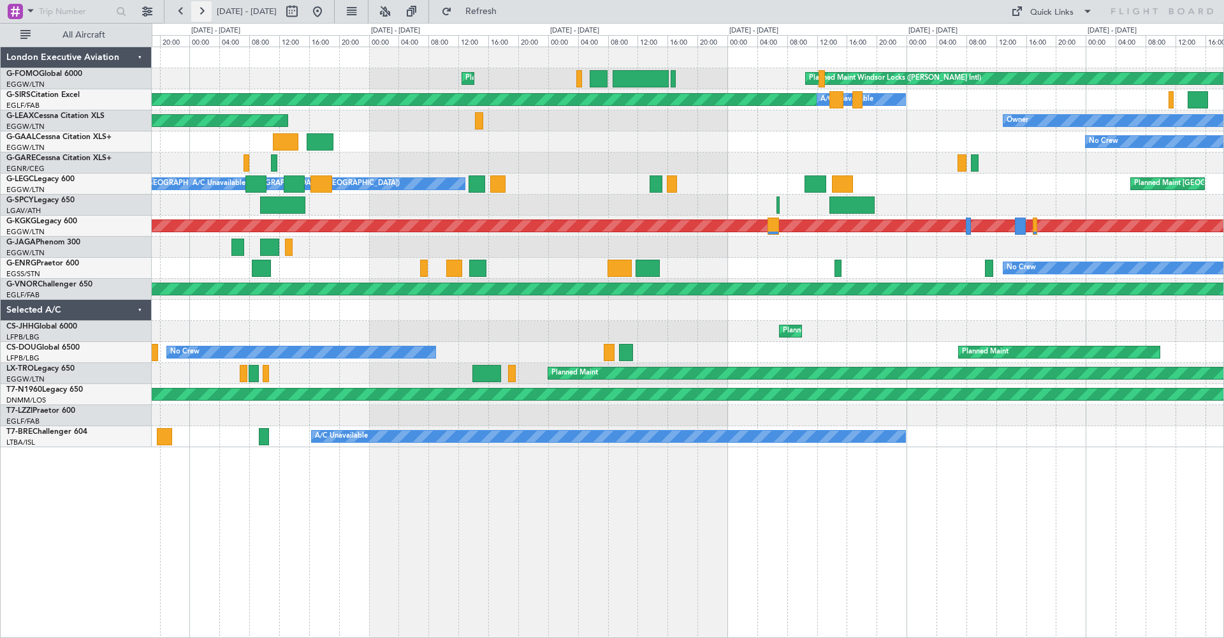
click at [200, 10] on button at bounding box center [201, 11] width 20 height 20
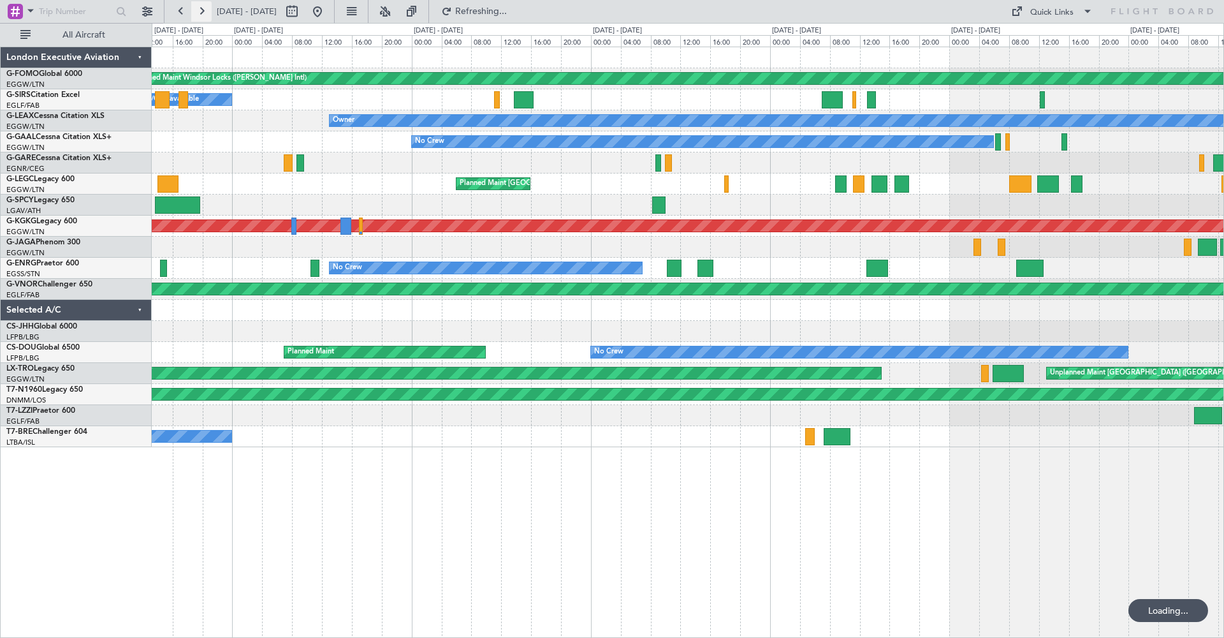
click at [200, 10] on button at bounding box center [201, 11] width 20 height 20
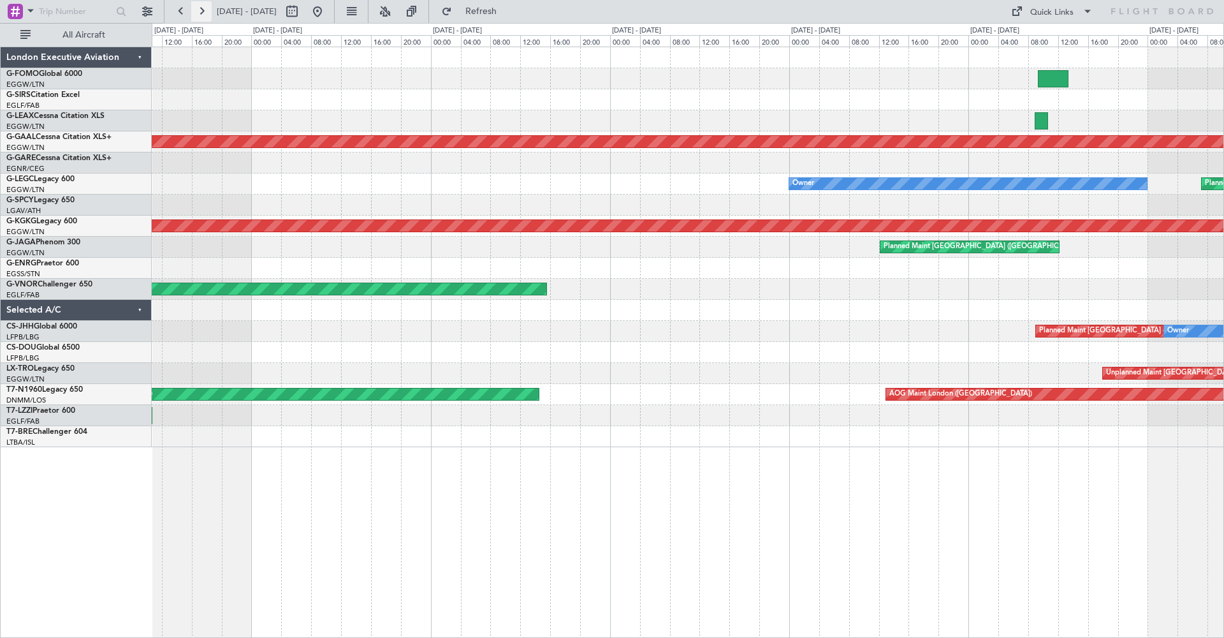
click at [200, 10] on button at bounding box center [201, 11] width 20 height 20
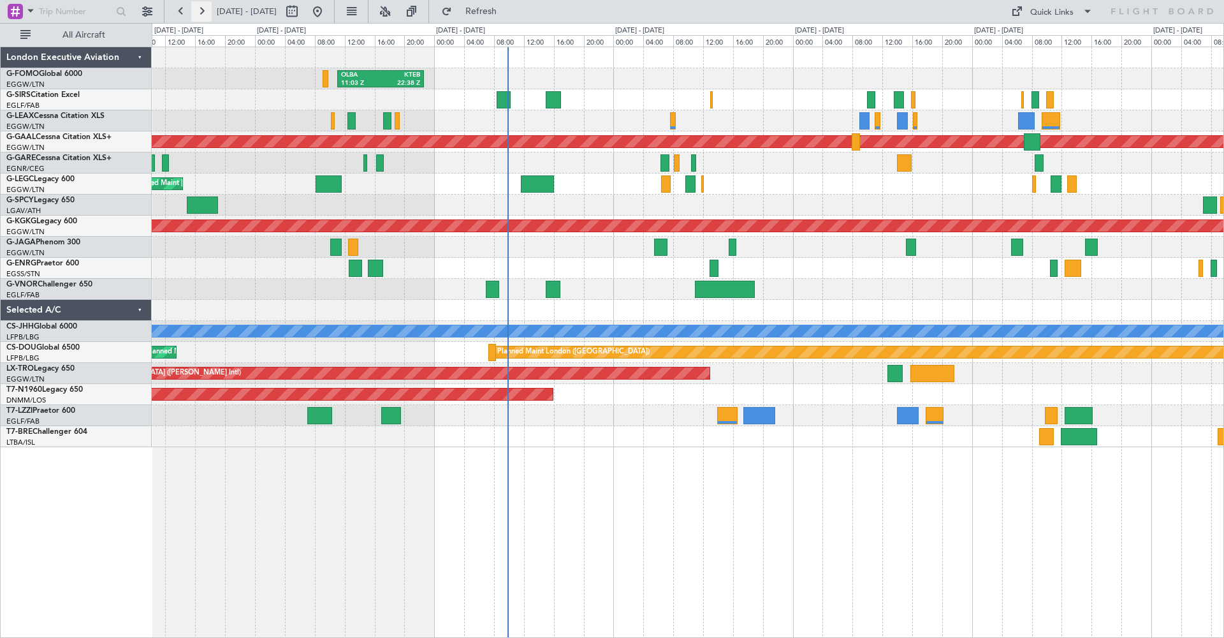
click at [203, 17] on button at bounding box center [201, 11] width 20 height 20
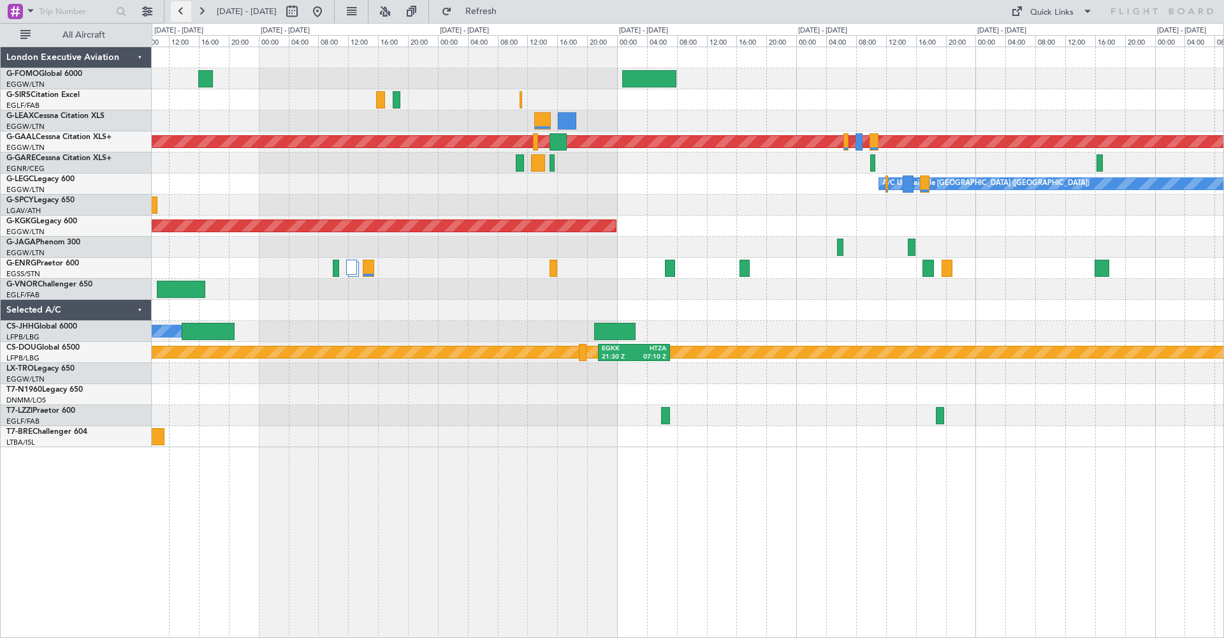
click at [180, 11] on button at bounding box center [181, 11] width 20 height 20
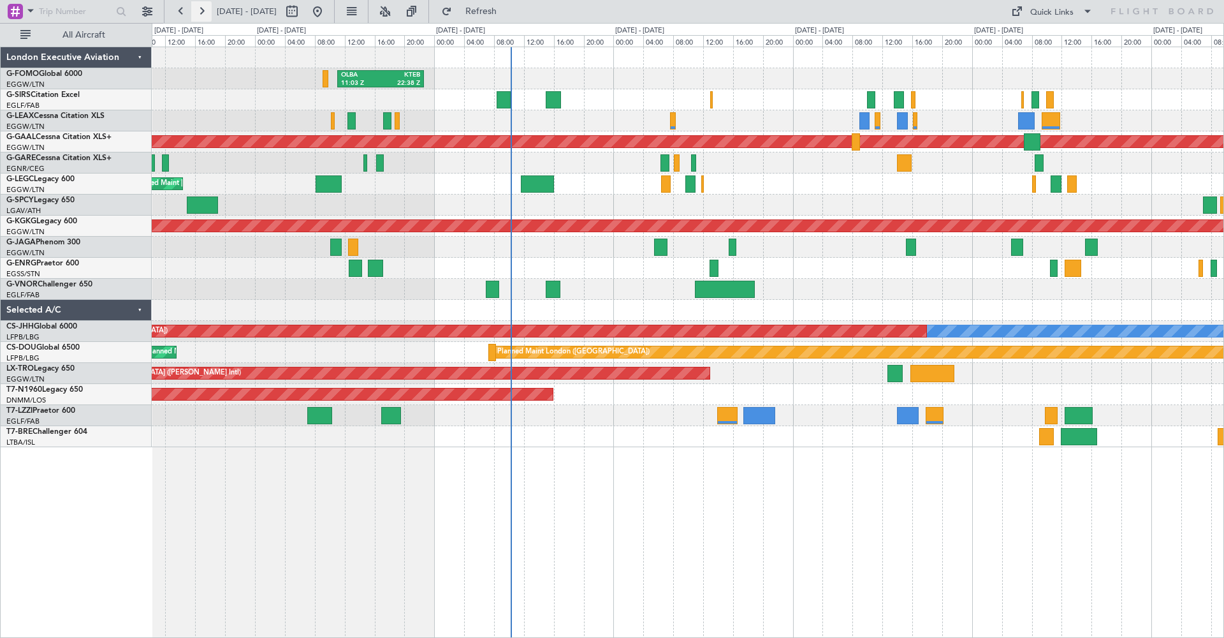
click at [201, 7] on button at bounding box center [201, 11] width 20 height 20
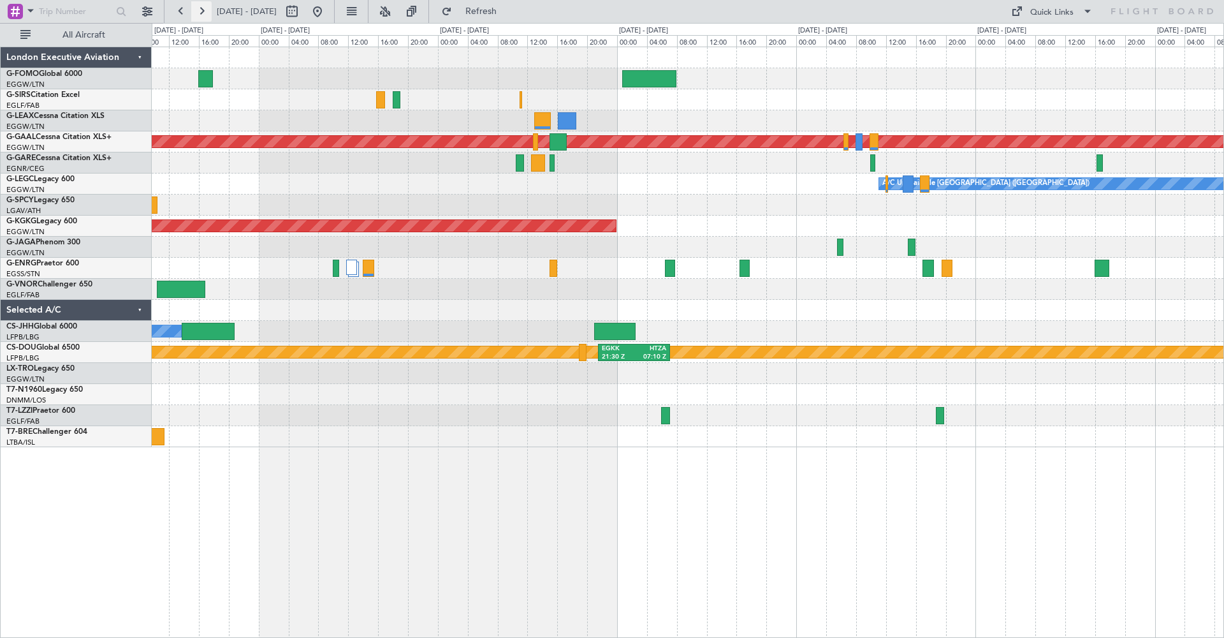
click at [198, 8] on button at bounding box center [201, 11] width 20 height 20
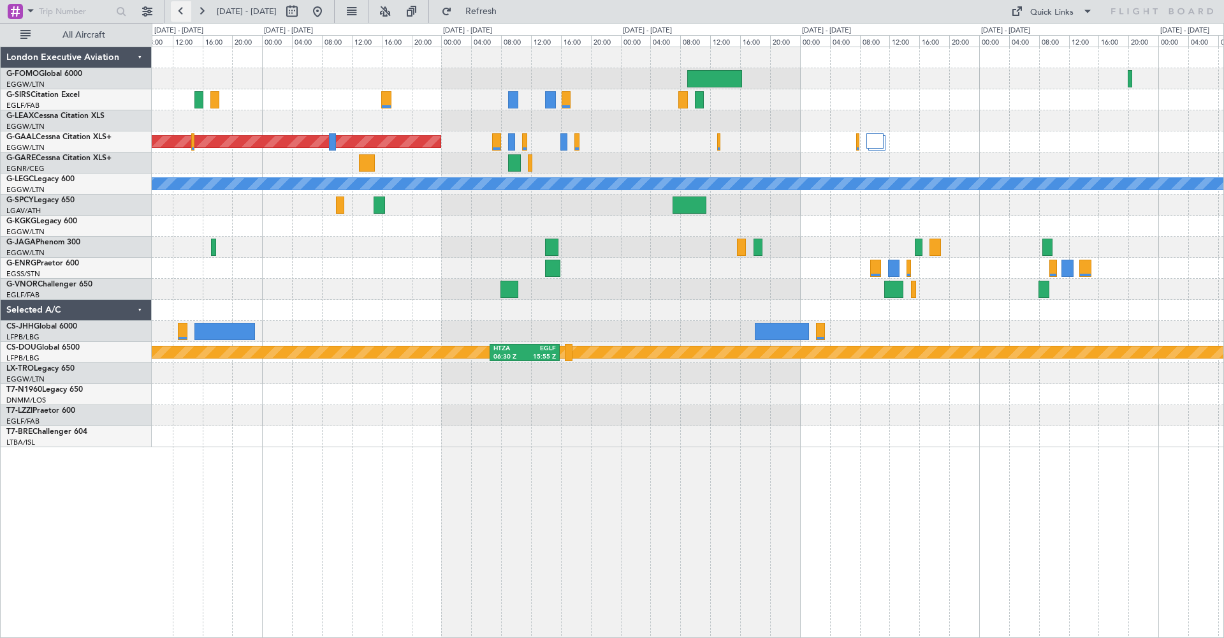
click at [182, 14] on button at bounding box center [181, 11] width 20 height 20
